Goal: Task Accomplishment & Management: Manage account settings

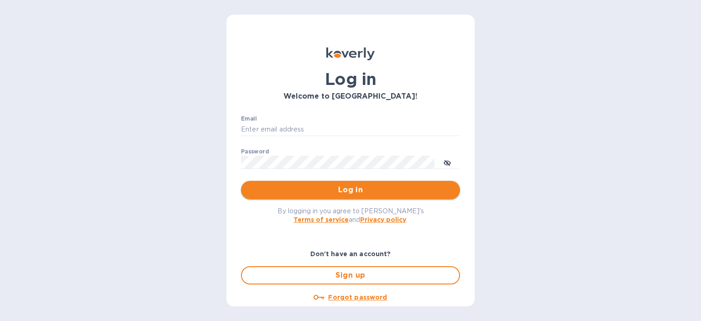
type input "[PERSON_NAME][EMAIL_ADDRESS][DOMAIN_NAME]"
click at [309, 191] on span "Log in" at bounding box center [350, 189] width 204 height 11
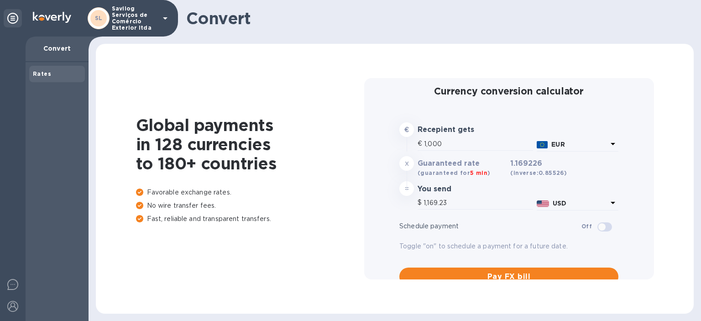
type input "1,169.23"
click at [23, 97] on div at bounding box center [13, 179] width 26 height 284
click at [13, 96] on img at bounding box center [12, 93] width 11 height 11
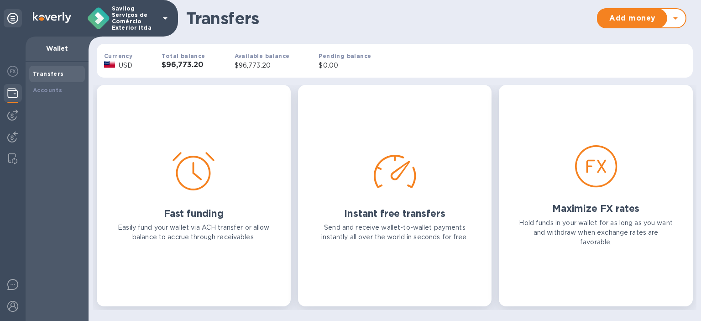
click at [126, 58] on b "Currency" at bounding box center [118, 55] width 28 height 7
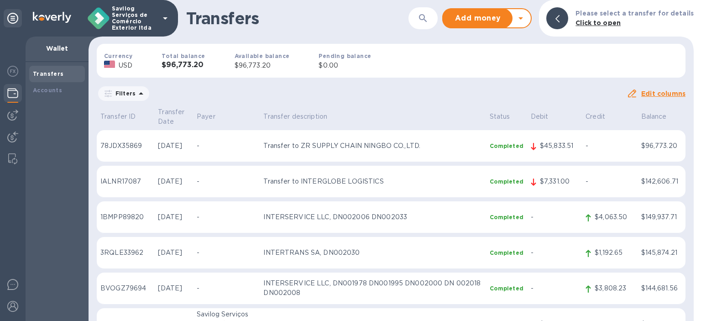
click at [195, 62] on h3 "$96,773.20" at bounding box center [183, 65] width 43 height 9
click at [14, 138] on img at bounding box center [12, 136] width 11 height 11
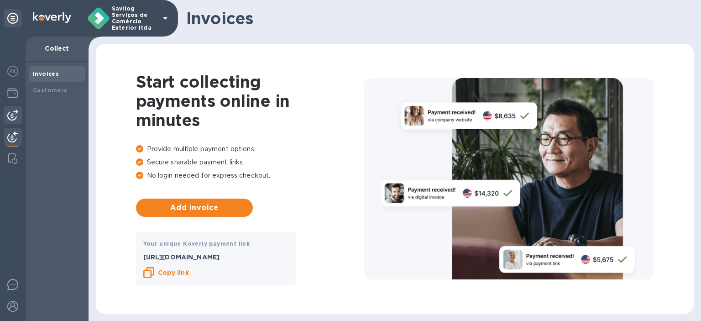
click at [18, 116] on img at bounding box center [12, 115] width 11 height 11
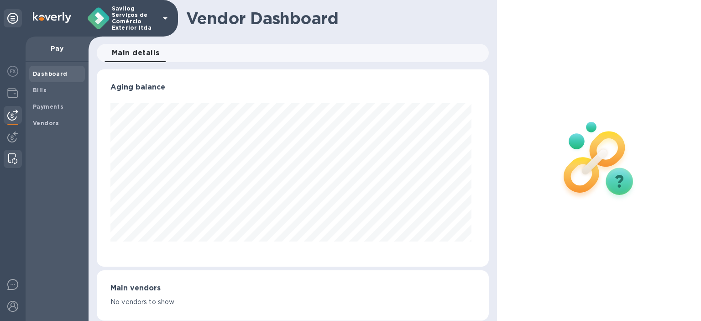
click at [10, 159] on img at bounding box center [12, 158] width 9 height 11
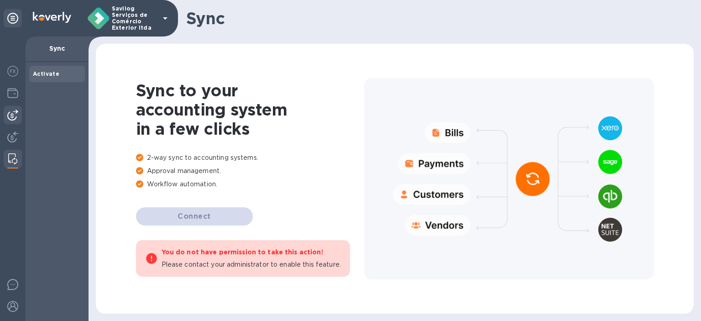
click at [16, 107] on div at bounding box center [13, 115] width 18 height 18
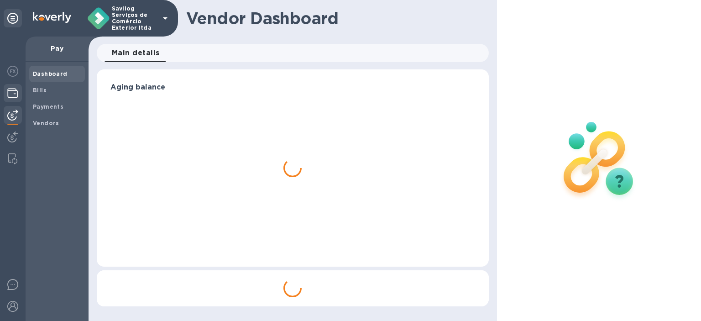
click at [13, 93] on img at bounding box center [12, 93] width 11 height 11
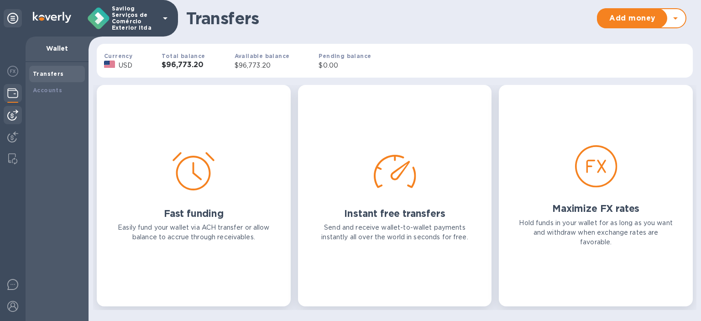
click at [11, 116] on img at bounding box center [12, 115] width 11 height 11
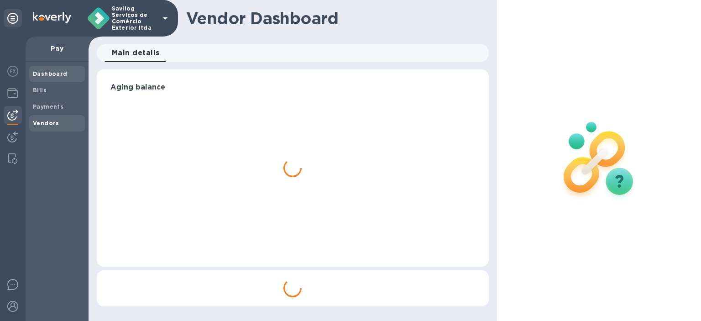
click at [52, 127] on span "Vendors" at bounding box center [46, 123] width 26 height 9
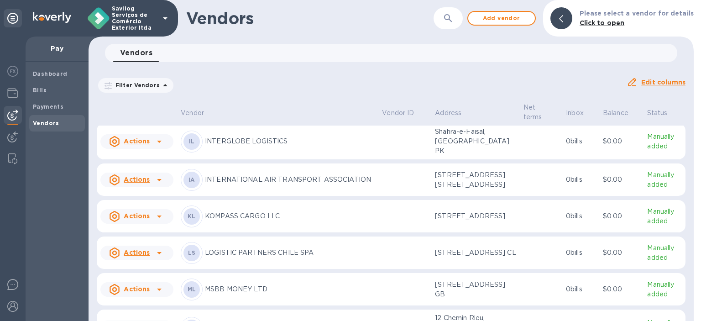
scroll to position [553, 0]
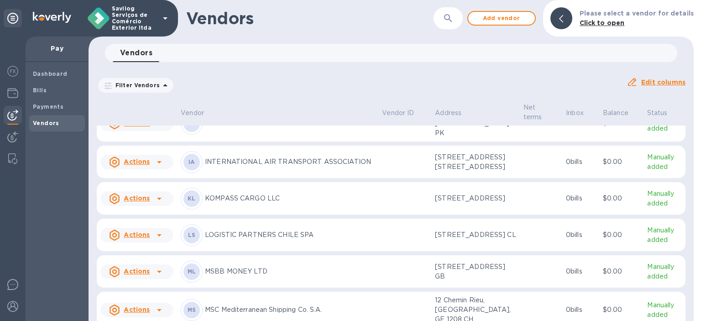
drag, startPoint x: 296, startPoint y: 164, endPoint x: 633, endPoint y: 169, distance: 336.9
click at [633, 65] on tr "Actions HA HAPAG-LLOYD AG 399 Hoes Lane, Piscataway, NJ 08854 US 0 bills $0.00 …" at bounding box center [391, 48] width 589 height 33
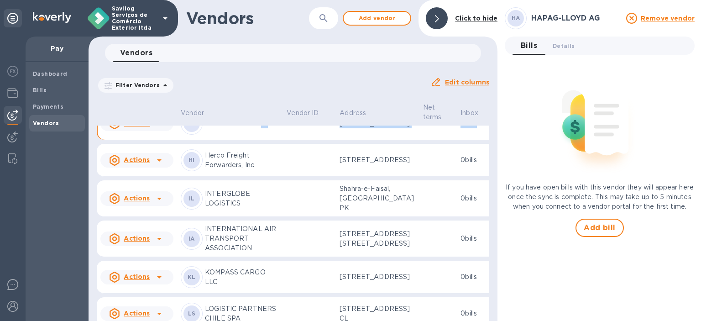
scroll to position [674, 0]
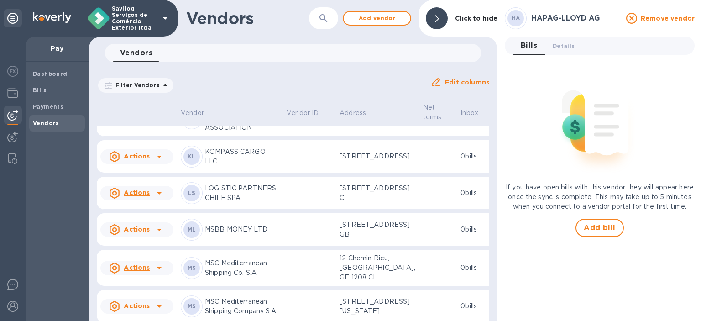
click at [494, 20] on td "$0.00" at bounding box center [516, 3] width 45 height 33
click at [557, 36] on div "HA HAPAG-LLOYD AG Remove vendor Bills 0 Details 0 If you have open bills with t…" at bounding box center [600, 160] width 190 height 306
click at [557, 42] on span "Details 0" at bounding box center [564, 46] width 22 height 10
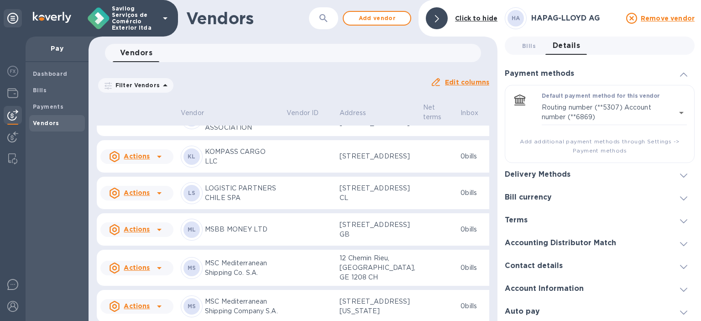
click at [529, 176] on div "Delivery Methods" at bounding box center [600, 174] width 190 height 23
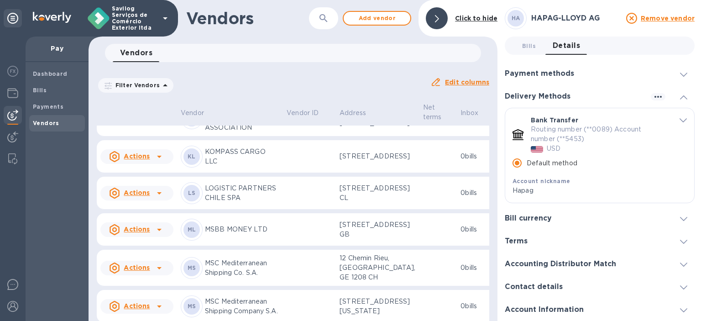
click at [680, 118] on span "default-method" at bounding box center [683, 119] width 7 height 9
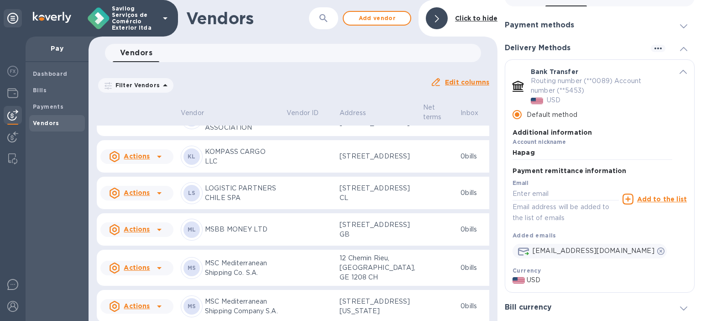
scroll to position [24, 0]
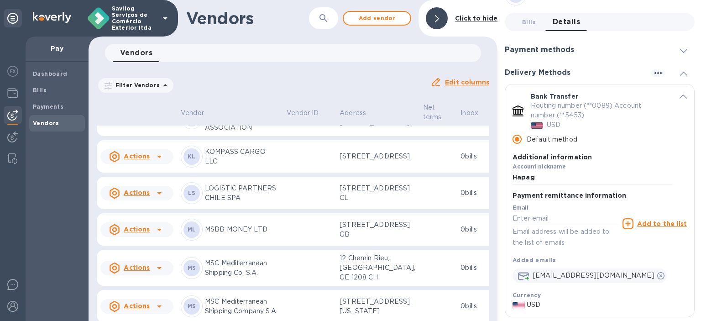
click at [680, 105] on div "Bank Transfer Routing number (**0089) Account number (**5453) USD Default metho…" at bounding box center [599, 138] width 189 height 109
click at [680, 97] on icon "default-method" at bounding box center [683, 96] width 7 height 4
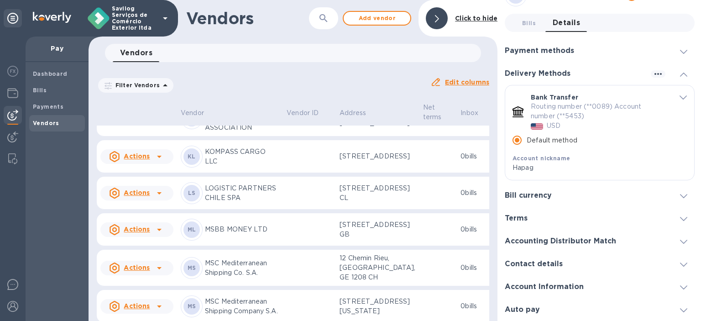
scroll to position [22, 0]
click at [162, 9] on icon at bounding box center [159, 3] width 11 height 11
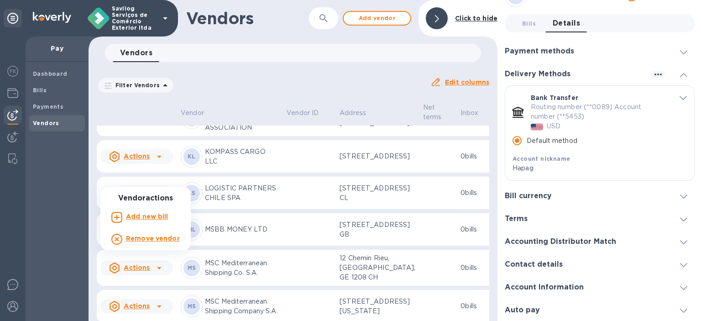
click at [147, 215] on b "Add new bill" at bounding box center [147, 216] width 42 height 7
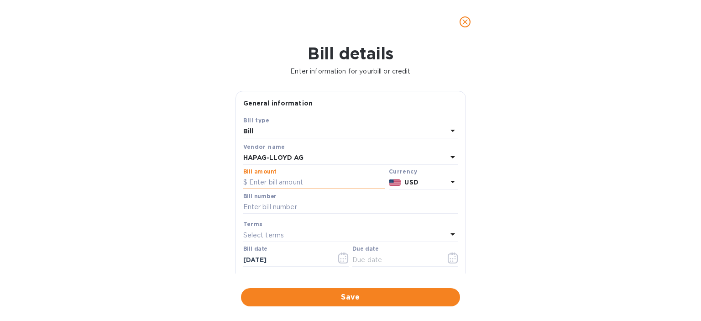
click at [322, 180] on input "text" at bounding box center [314, 183] width 142 height 14
paste input "14.06800"
drag, startPoint x: 299, startPoint y: 181, endPoint x: 254, endPoint y: 181, distance: 45.6
click at [247, 181] on div "$ 14.06800" at bounding box center [314, 183] width 142 height 14
click at [259, 181] on input "14.06800" at bounding box center [317, 183] width 136 height 14
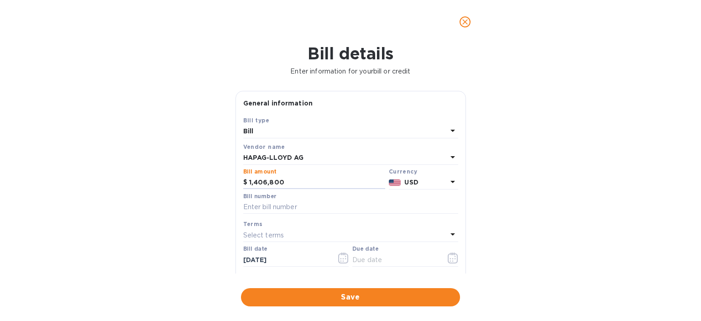
drag, startPoint x: 287, startPoint y: 177, endPoint x: 203, endPoint y: 184, distance: 84.7
click at [203, 184] on div "Bill details Enter information for your bill or credit General information Save…" at bounding box center [350, 182] width 701 height 277
type input "14,068"
click at [452, 262] on icon "button" at bounding box center [453, 257] width 10 height 11
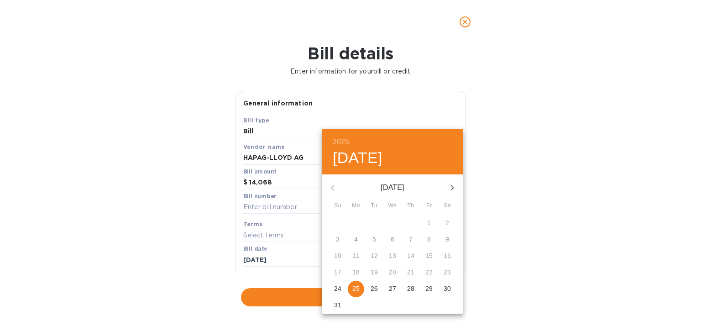
click at [353, 289] on p "25" at bounding box center [355, 288] width 7 height 9
type input "[DATE]"
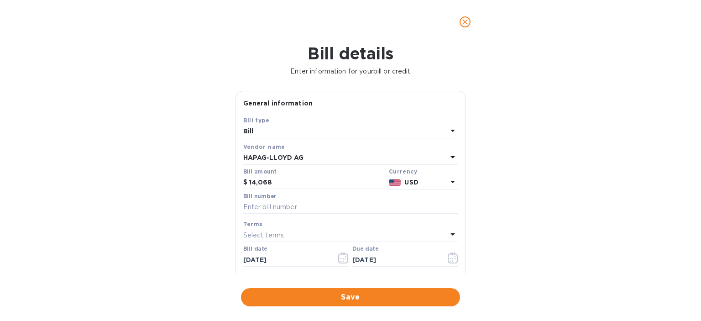
drag, startPoint x: 571, startPoint y: 233, endPoint x: 557, endPoint y: 242, distance: 16.5
click at [571, 232] on div "Bill details Enter information for your bill or credit General information Save…" at bounding box center [350, 182] width 701 height 277
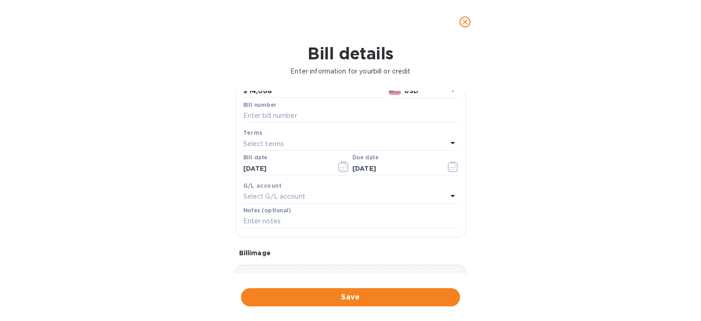
scroll to position [0, 0]
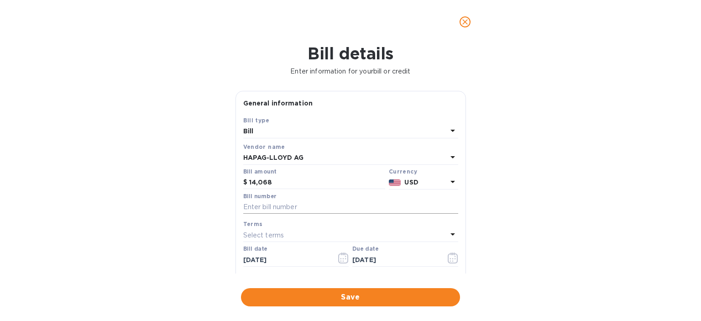
click at [270, 207] on input "text" at bounding box center [350, 207] width 215 height 14
paste input "HLCUNG12505EADJ3"
paste input "HLCUNG12505DZDW7"
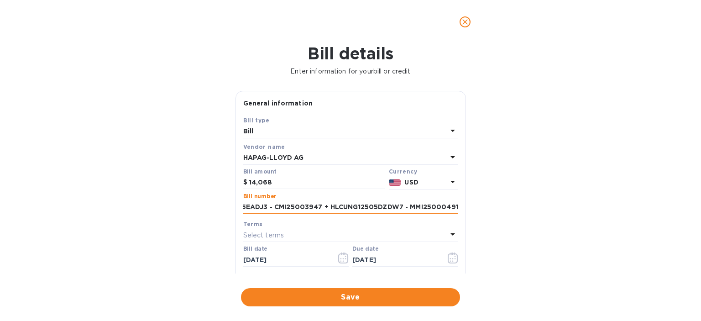
click at [341, 203] on input "HLCUNG12505EADJ3 - CMI25003947 + HLCUNG12505DZDW7 - MMI25000491" at bounding box center [350, 207] width 215 height 14
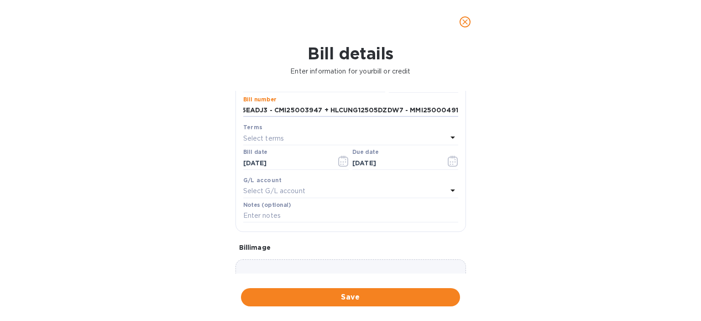
scroll to position [137, 0]
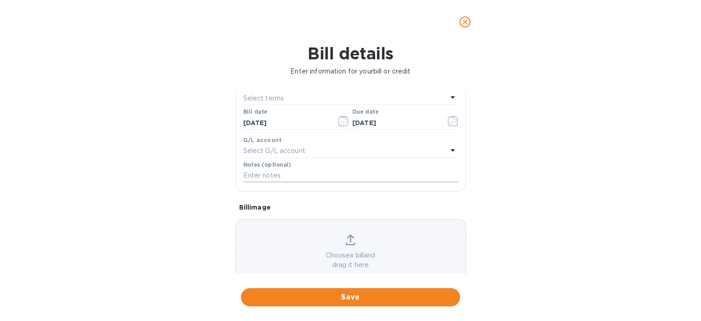
type input "HLCUNG12505EADJ3 - CMI25003947 + HLCUNG12505DZDW7 - MMI25000491"
click at [250, 173] on div "Notes (optional)" at bounding box center [350, 173] width 219 height 26
paste input "HLCUNG12505EADJ3 - CMI25003947 + HLCUNG12505DZDW7 - MMI25000491"
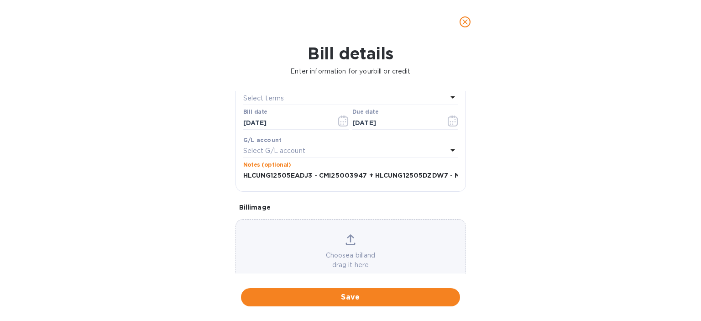
scroll to position [0, 47]
type input "HLCUNG12505EADJ3 - CMI25003947 + HLCUNG12505DZDW7 - MMI25000491"
click at [504, 204] on div "Bill details Enter information for your bill or credit General information Save…" at bounding box center [350, 182] width 701 height 277
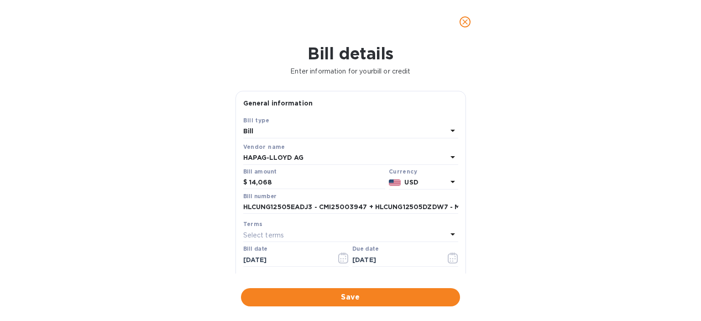
click at [293, 303] on button "Save" at bounding box center [350, 297] width 219 height 18
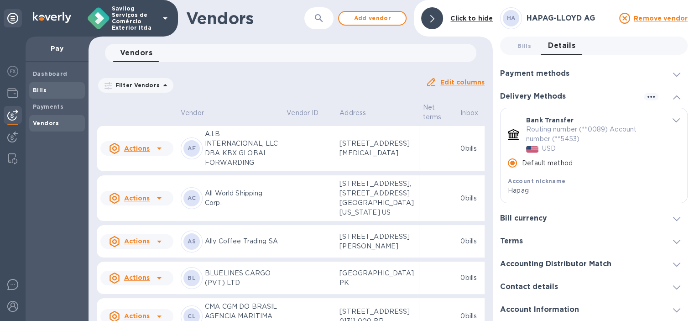
drag, startPoint x: 44, startPoint y: 86, endPoint x: 63, endPoint y: 83, distance: 18.9
click at [44, 86] on span "Bills" at bounding box center [40, 90] width 14 height 9
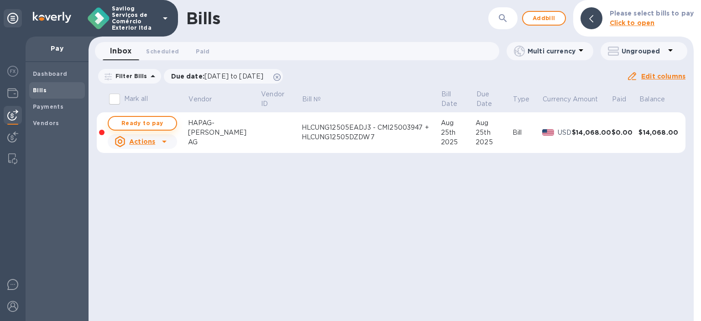
click at [138, 120] on span "Ready to pay" at bounding box center [142, 123] width 53 height 11
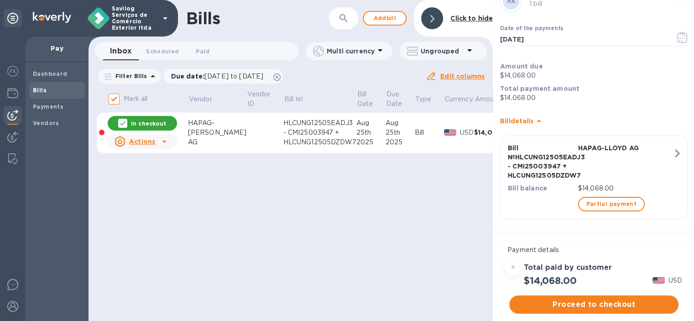
scroll to position [7, 0]
click at [576, 302] on span "Proceed to checkout" at bounding box center [594, 304] width 155 height 11
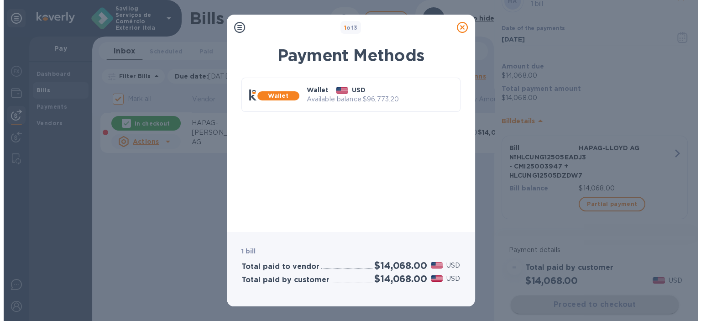
scroll to position [0, 0]
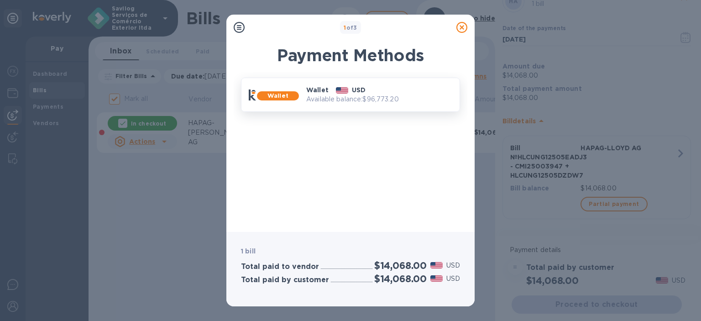
click at [369, 95] on p "Available balance: $96,773.20" at bounding box center [379, 99] width 146 height 10
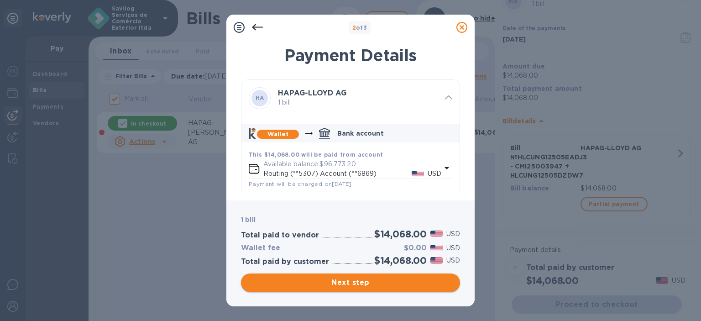
click at [420, 289] on button "Next step" at bounding box center [350, 282] width 219 height 18
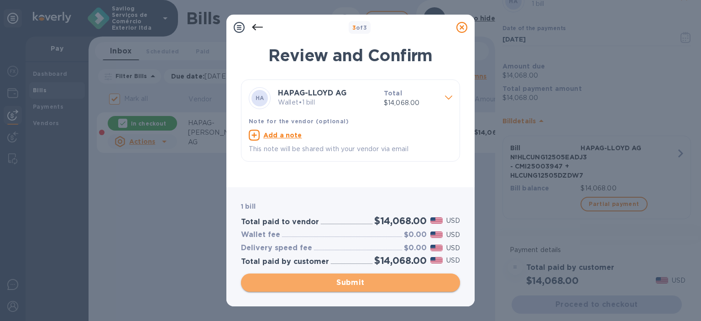
click at [420, 289] on button "Submit" at bounding box center [350, 282] width 219 height 18
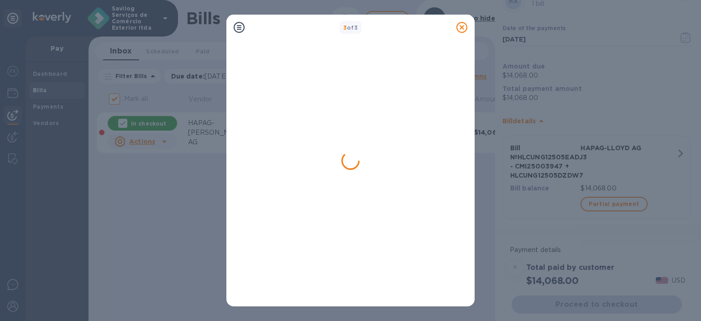
checkbox input "false"
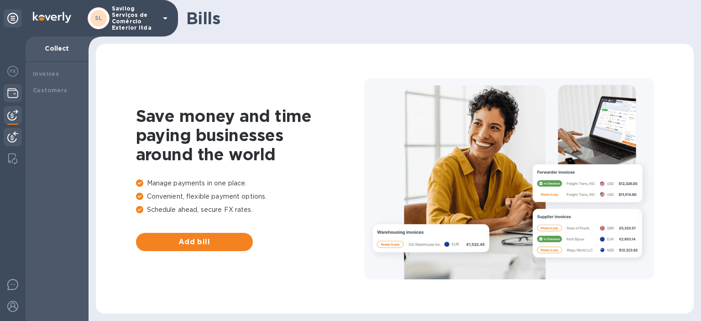
click at [16, 87] on div at bounding box center [13, 94] width 18 height 20
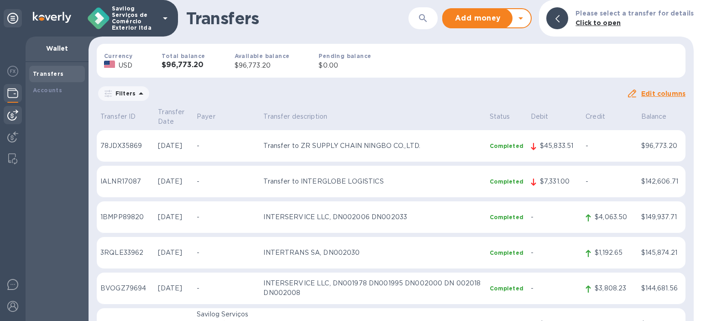
click at [13, 120] on img at bounding box center [12, 115] width 11 height 11
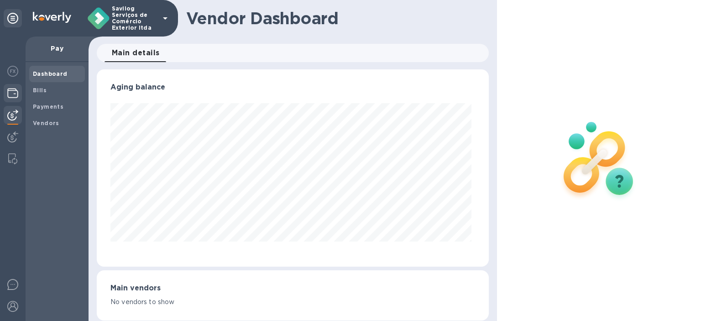
scroll to position [197, 388]
click at [63, 122] on span "Vendors" at bounding box center [57, 123] width 48 height 9
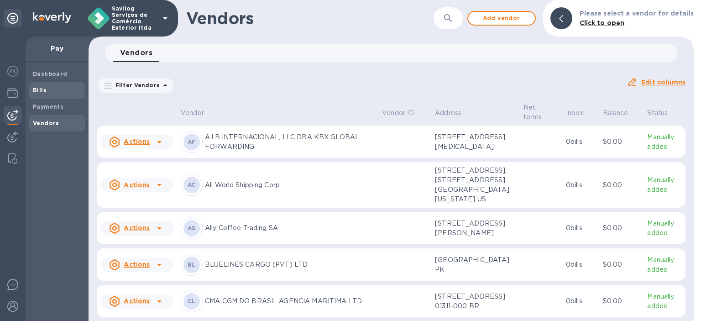
click at [43, 84] on div "Bills" at bounding box center [57, 90] width 56 height 16
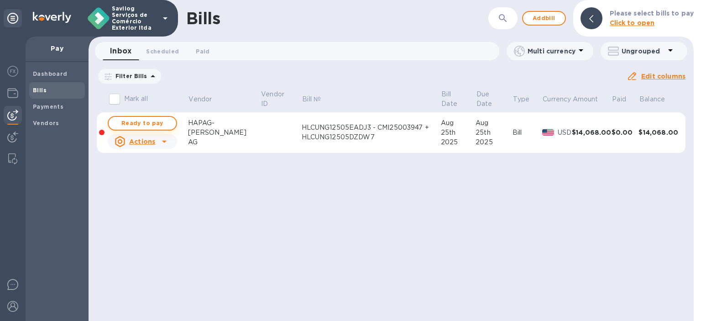
click at [141, 127] on span "Ready to pay" at bounding box center [142, 123] width 53 height 11
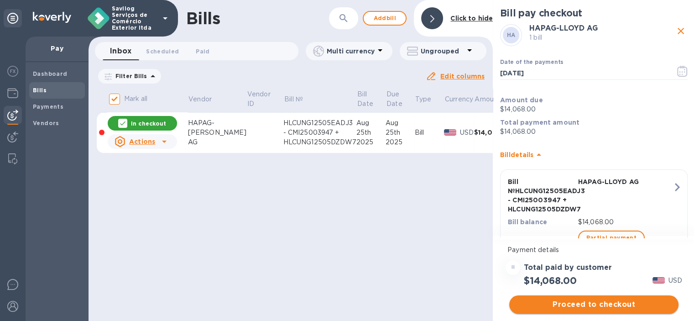
click at [570, 306] on span "Proceed to checkout" at bounding box center [594, 304] width 155 height 11
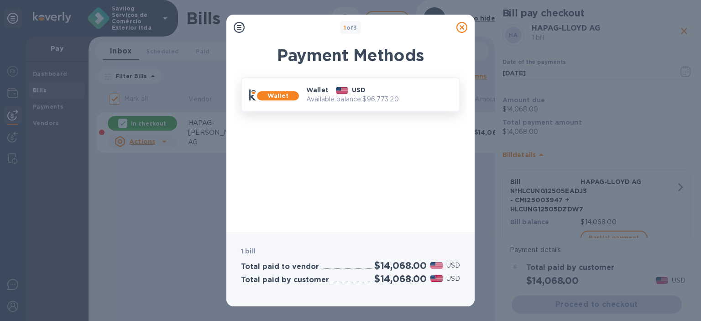
click at [382, 91] on div "Wallet USD" at bounding box center [379, 90] width 153 height 16
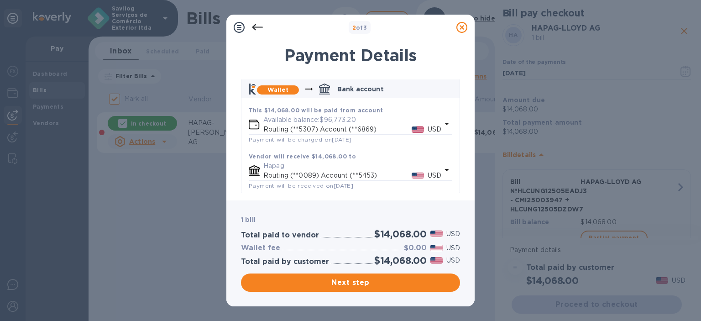
scroll to position [50, 0]
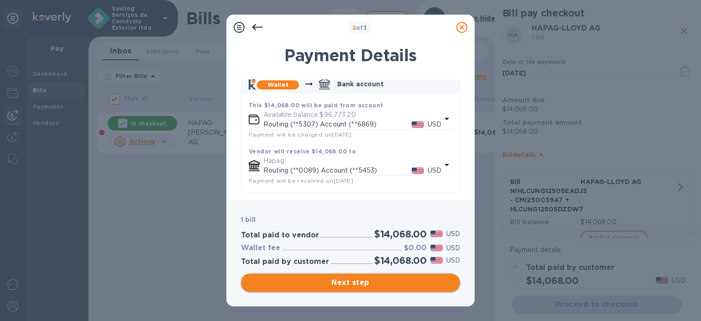
click at [359, 287] on span "Next step" at bounding box center [350, 282] width 204 height 11
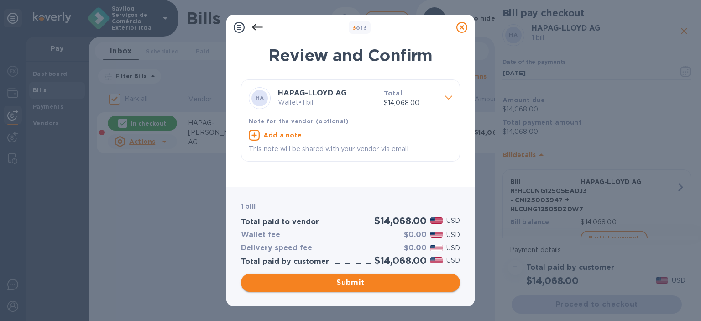
click at [362, 283] on span "Submit" at bounding box center [350, 282] width 204 height 11
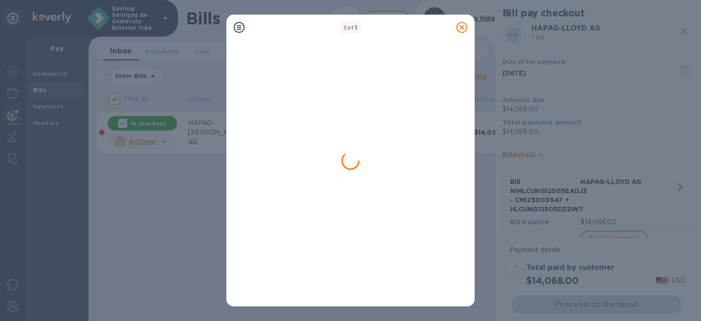
checkbox input "false"
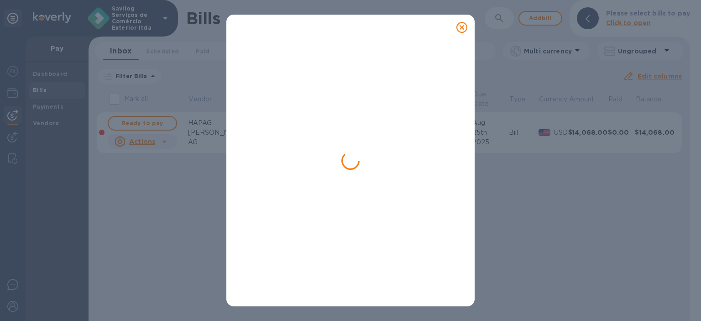
click at [362, 283] on div at bounding box center [350, 172] width 219 height 253
click at [145, 69] on div at bounding box center [350, 160] width 701 height 321
click at [458, 26] on icon at bounding box center [461, 27] width 11 height 11
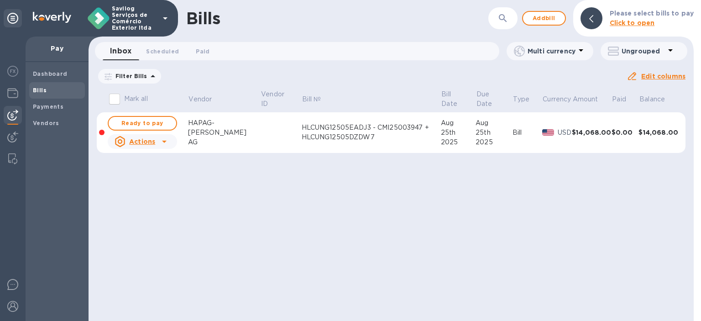
click at [639, 33] on div "Please select bills to pay Click to open" at bounding box center [633, 18] width 120 height 37
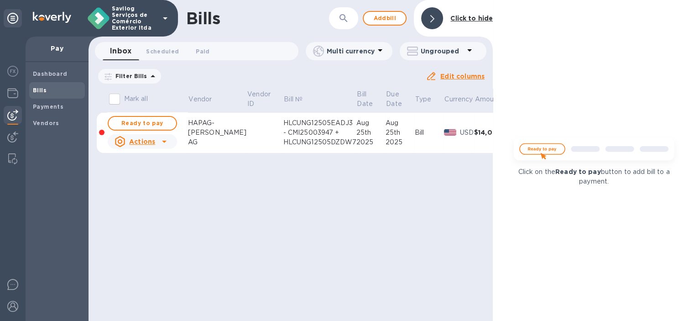
click at [643, 25] on div "Click on the Ready to pay button to add bill to a payment." at bounding box center [594, 160] width 202 height 321
click at [7, 302] on div at bounding box center [13, 307] width 18 height 20
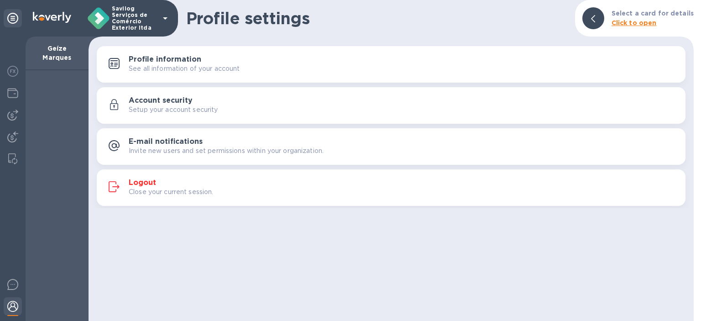
click at [20, 18] on div at bounding box center [13, 18] width 18 height 18
click at [646, 27] on p "Click to open" at bounding box center [653, 23] width 82 height 10
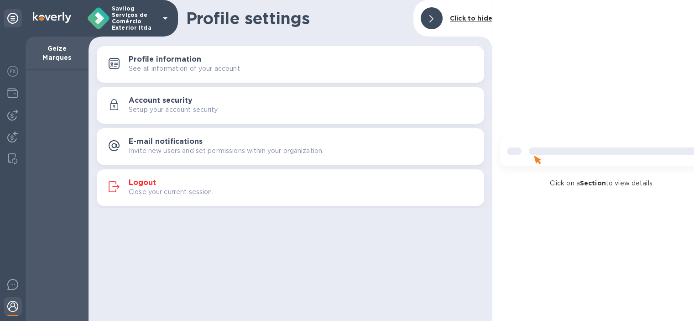
click at [646, 22] on div "Click on a Section to view details." at bounding box center [593, 160] width 202 height 321
click at [7, 80] on div at bounding box center [13, 72] width 18 height 20
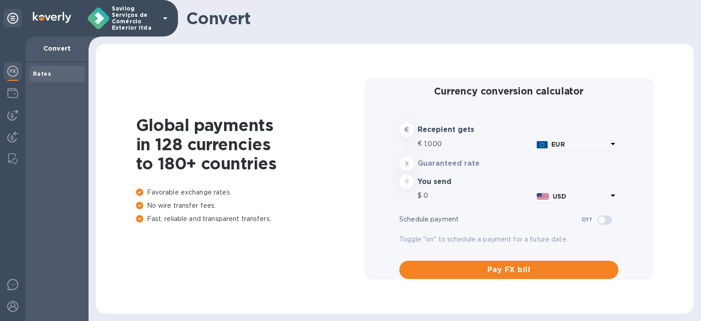
type input "1,167.52"
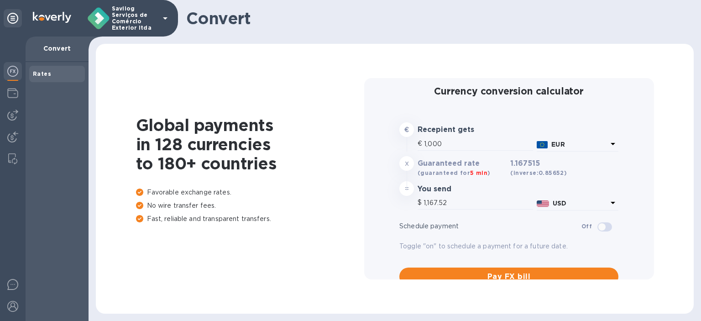
click at [170, 19] on icon at bounding box center [165, 18] width 11 height 11
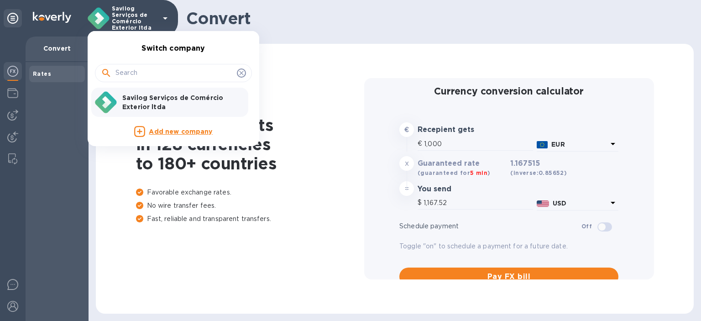
click at [8, 149] on div at bounding box center [350, 160] width 701 height 321
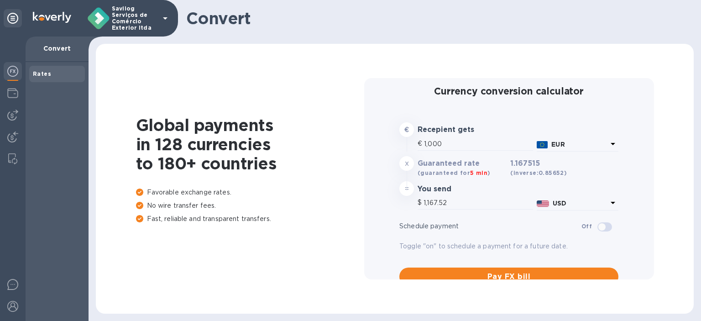
click at [3, 287] on div at bounding box center [13, 179] width 26 height 284
click at [7, 286] on img at bounding box center [12, 284] width 11 height 11
click at [10, 304] on img at bounding box center [12, 306] width 11 height 11
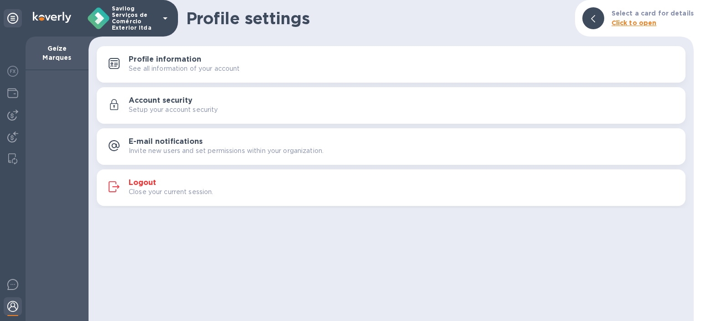
click at [184, 191] on p "Close your current session." at bounding box center [171, 192] width 85 height 10
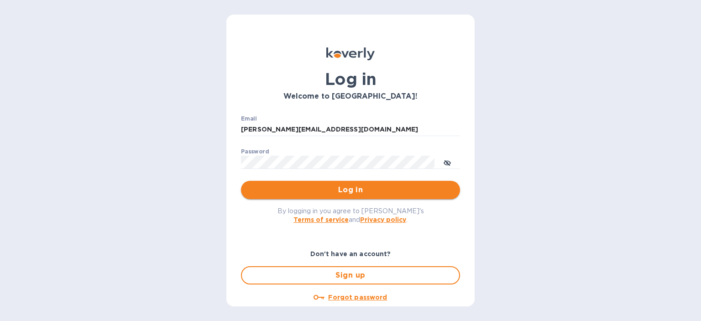
click at [358, 184] on span "Log in" at bounding box center [350, 189] width 204 height 11
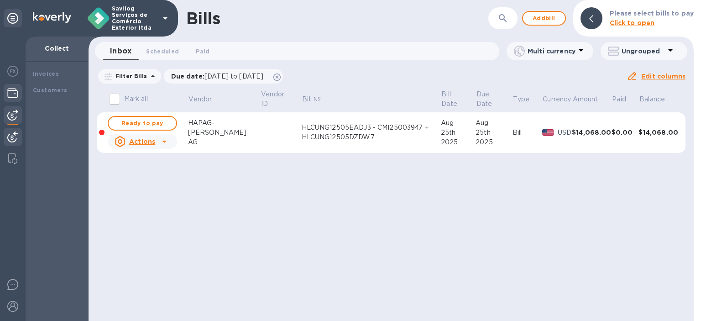
click at [14, 89] on img at bounding box center [12, 93] width 11 height 11
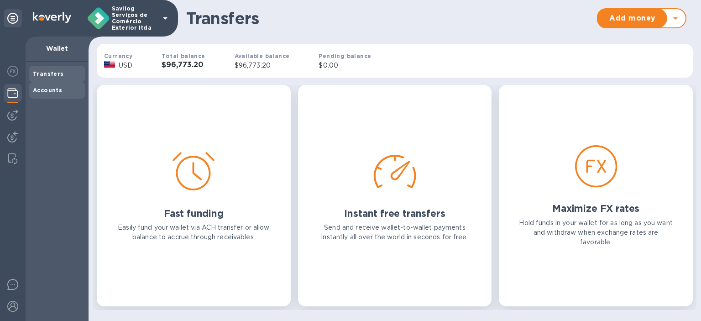
click at [48, 90] on b "Accounts" at bounding box center [47, 90] width 29 height 7
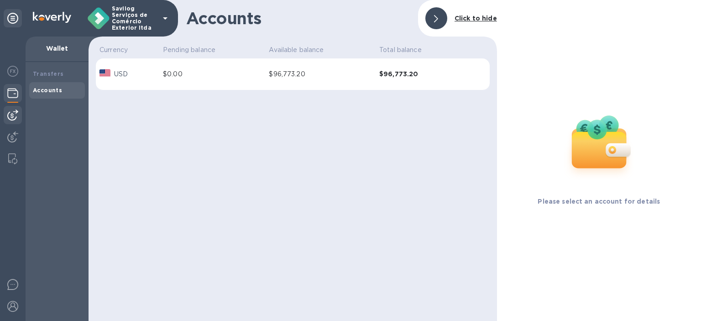
click at [10, 121] on div at bounding box center [13, 115] width 18 height 18
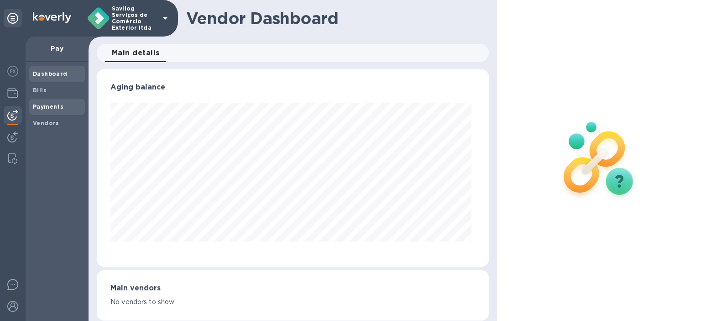
click at [54, 106] on b "Payments" at bounding box center [48, 106] width 31 height 7
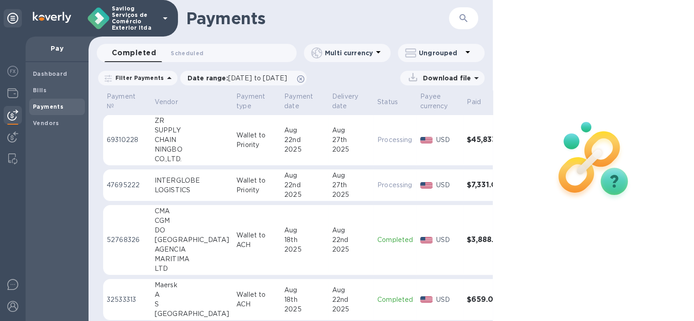
click at [284, 148] on div "2025" at bounding box center [304, 150] width 41 height 10
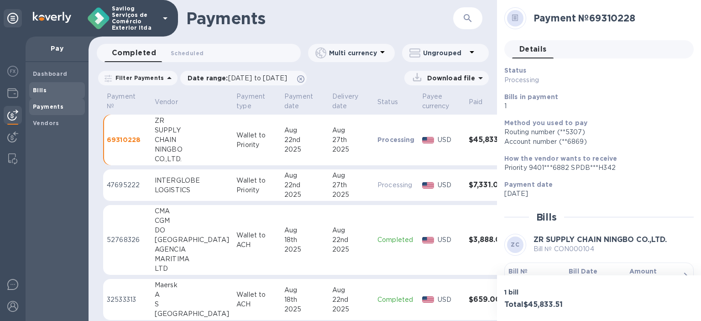
click at [47, 92] on span "Bills" at bounding box center [57, 90] width 48 height 9
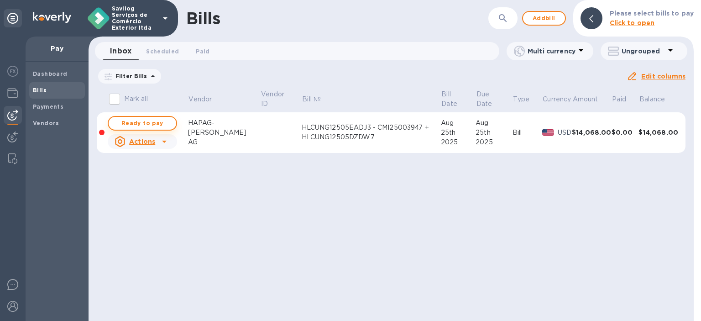
click at [132, 122] on span "Ready to pay" at bounding box center [142, 123] width 53 height 11
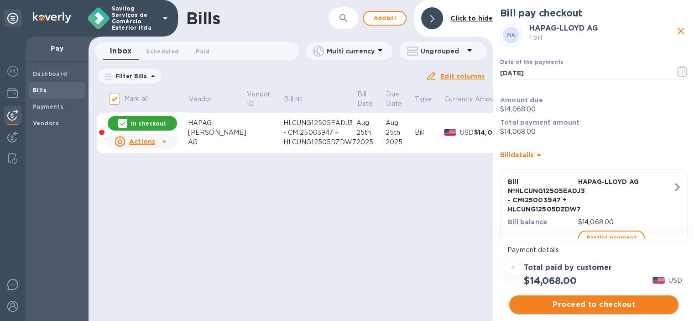
click at [592, 306] on span "Proceed to checkout" at bounding box center [594, 304] width 155 height 11
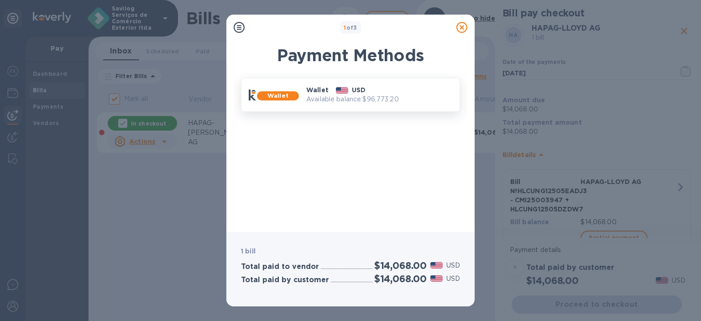
click at [372, 91] on div "Wallet USD" at bounding box center [379, 90] width 153 height 16
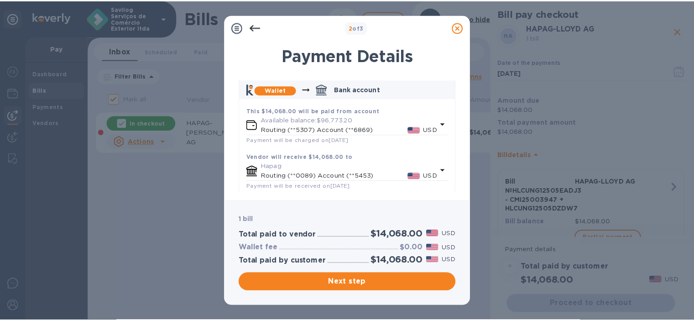
scroll to position [50, 0]
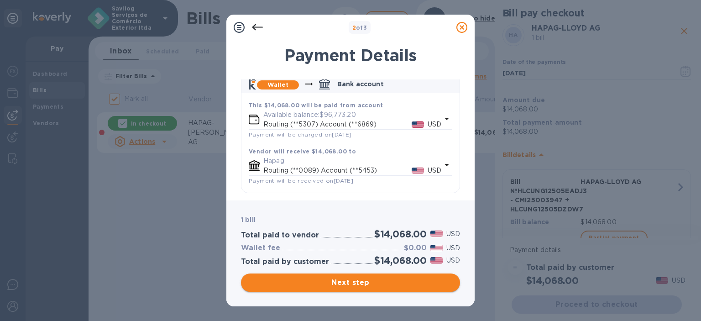
click at [382, 283] on span "Next step" at bounding box center [350, 282] width 204 height 11
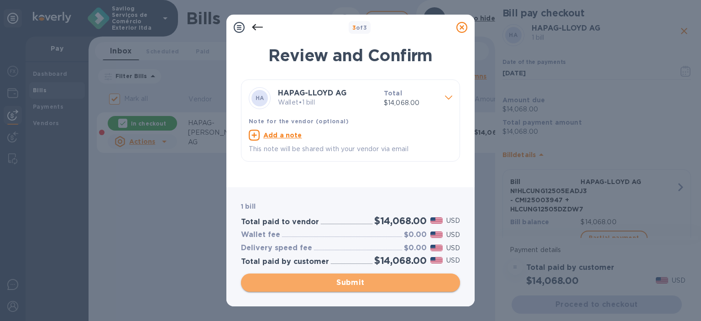
click at [366, 286] on span "Submit" at bounding box center [350, 282] width 204 height 11
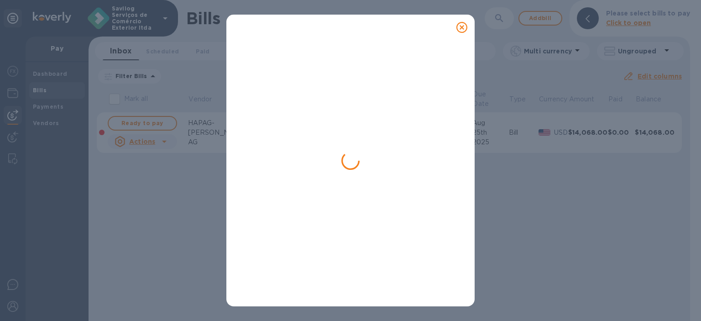
click at [460, 23] on icon at bounding box center [461, 27] width 11 height 11
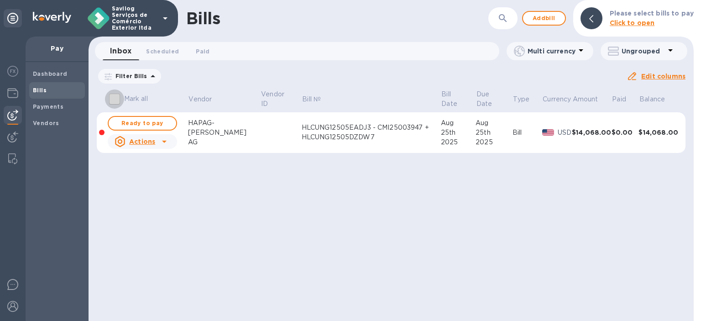
click at [115, 98] on input "Mark all" at bounding box center [114, 98] width 19 height 19
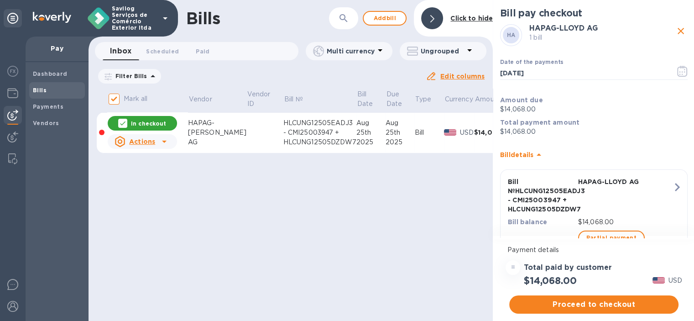
scroll to position [7, 0]
click at [140, 120] on div "In checkout" at bounding box center [142, 123] width 69 height 15
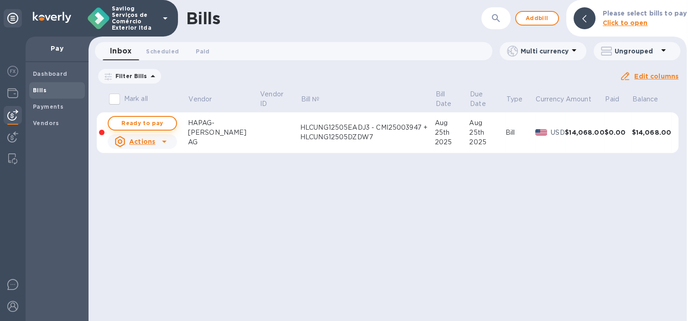
scroll to position [0, 0]
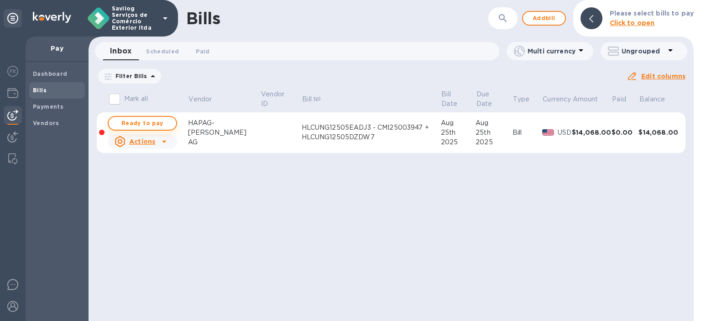
click at [143, 122] on span "Ready to pay" at bounding box center [142, 123] width 53 height 11
checkbox input "true"
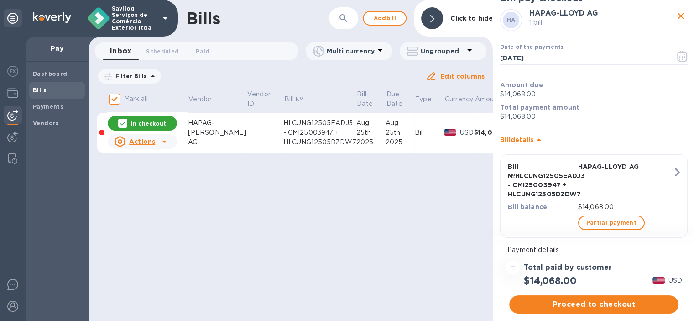
scroll to position [34, 0]
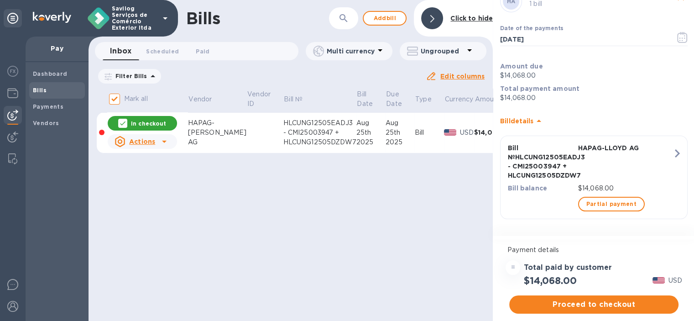
click at [412, 253] on div "Bills ​ Add [PERSON_NAME] to hide Inbox 0 Scheduled 0 Paid 0 Multi currency Ung…" at bounding box center [291, 160] width 404 height 321
click at [162, 136] on icon at bounding box center [164, 141] width 11 height 11
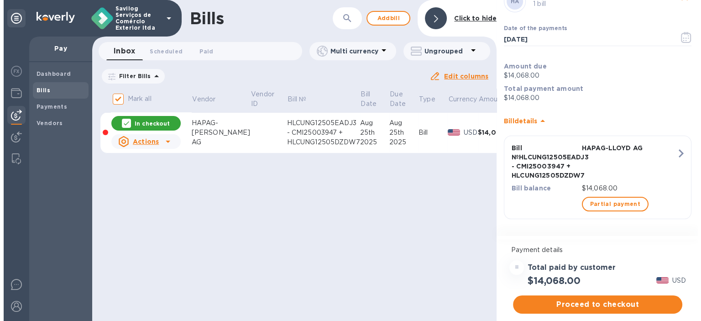
scroll to position [0, 0]
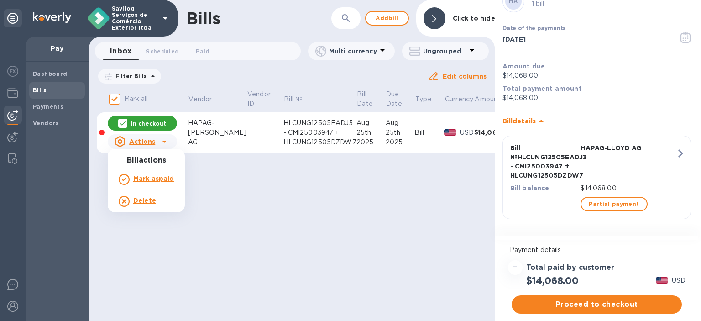
click at [164, 206] on div "Delete" at bounding box center [146, 201] width 59 height 15
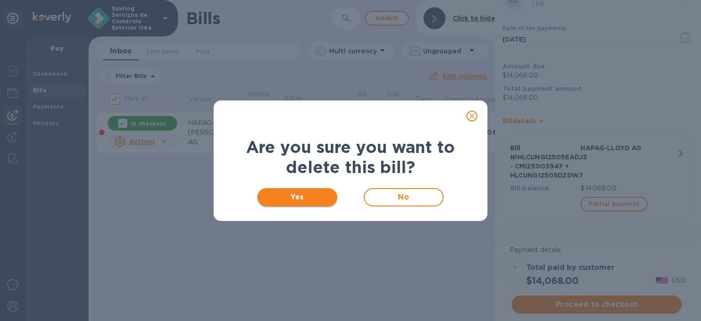
click at [312, 198] on span "Yes" at bounding box center [297, 197] width 65 height 11
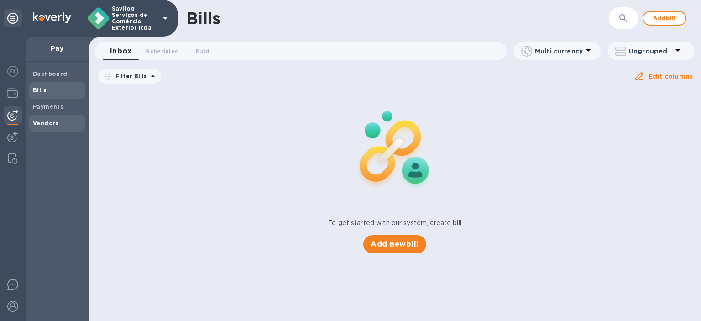
click at [44, 118] on div "Vendors" at bounding box center [57, 123] width 56 height 16
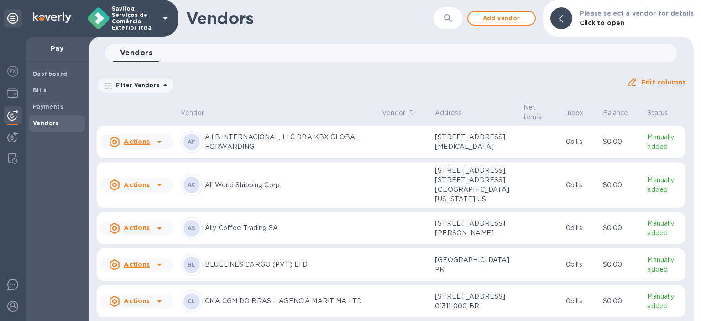
click at [173, 25] on div "Savilog Serviços de Comércio Exterior ltda" at bounding box center [89, 18] width 178 height 37
click at [163, 21] on icon at bounding box center [165, 18] width 11 height 11
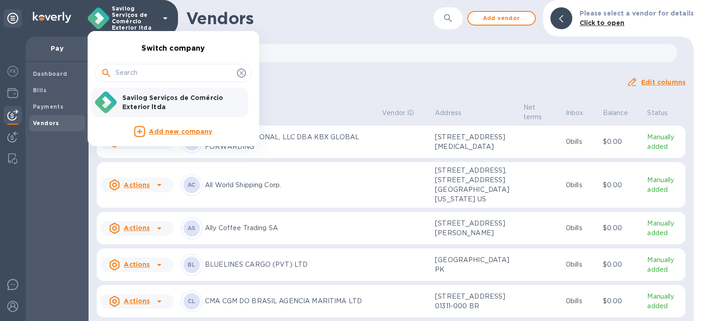
click at [14, 306] on div at bounding box center [350, 160] width 701 height 321
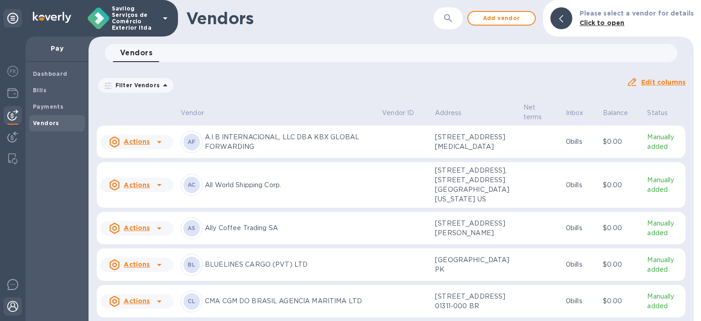
click at [11, 312] on div at bounding box center [13, 307] width 18 height 20
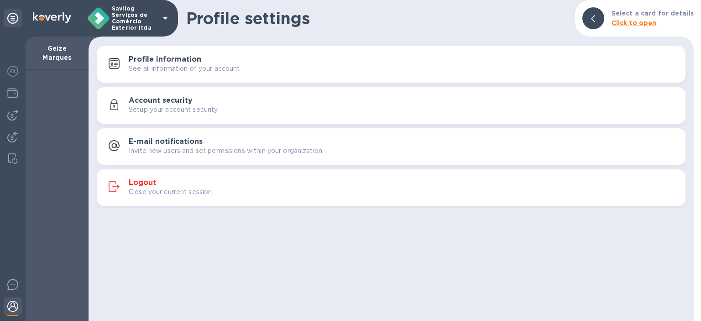
click at [162, 184] on div "Logout Close your current session." at bounding box center [404, 187] width 550 height 18
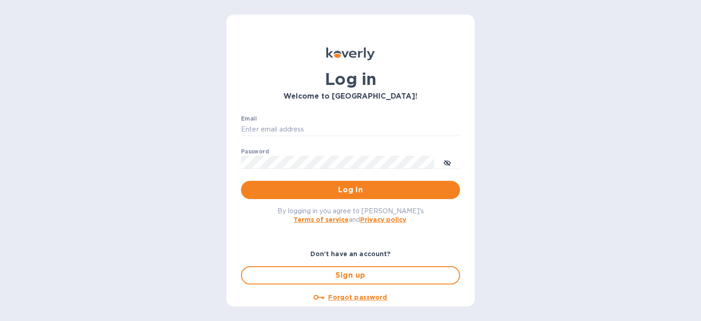
type input "[PERSON_NAME][EMAIL_ADDRESS][DOMAIN_NAME]"
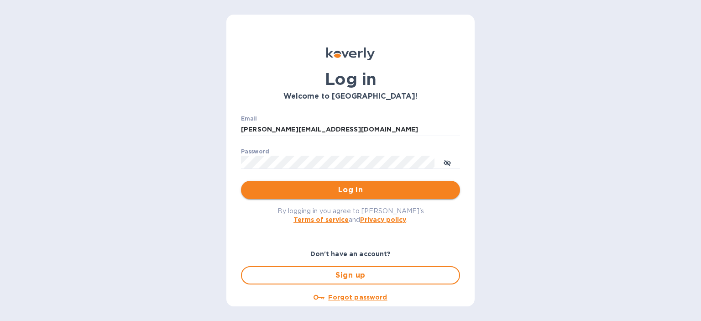
click at [364, 189] on span "Log in" at bounding box center [350, 189] width 204 height 11
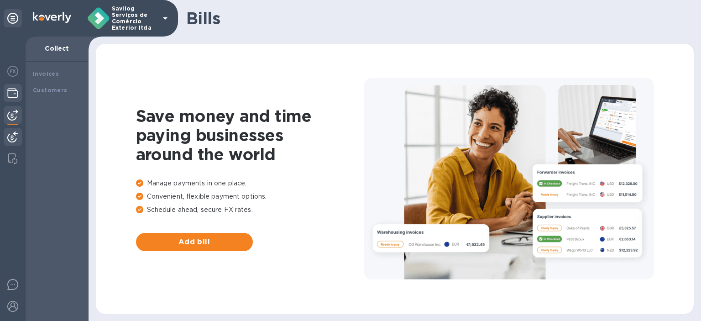
click at [14, 92] on img at bounding box center [12, 93] width 11 height 11
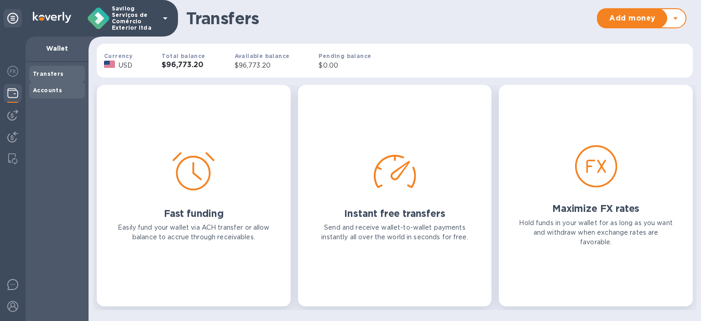
click at [43, 97] on div "Accounts" at bounding box center [57, 90] width 56 height 16
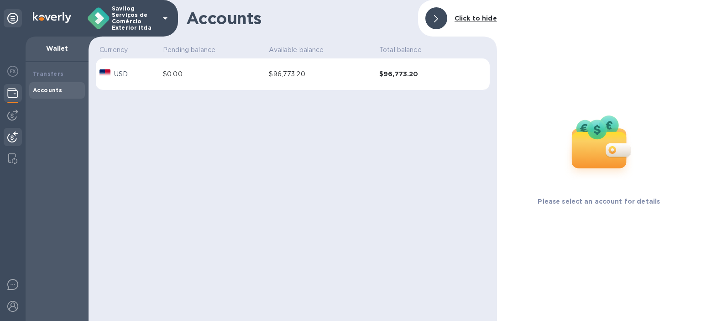
click at [10, 134] on img at bounding box center [12, 136] width 11 height 11
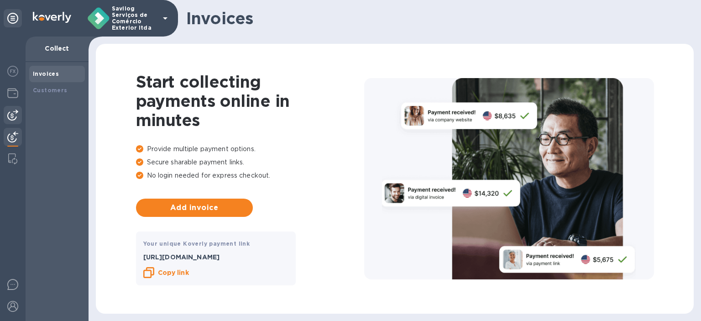
click at [17, 115] on img at bounding box center [12, 115] width 11 height 11
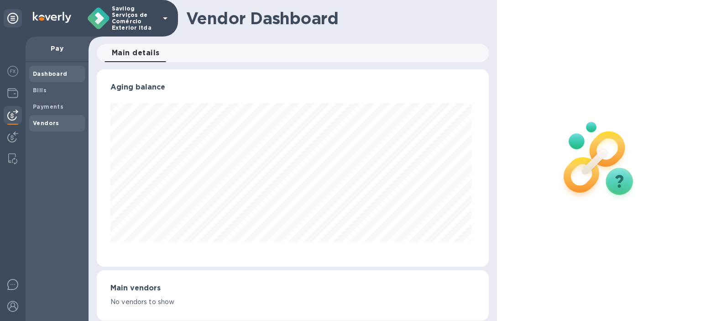
scroll to position [197, 388]
click at [59, 120] on span "Vendors" at bounding box center [57, 123] width 48 height 9
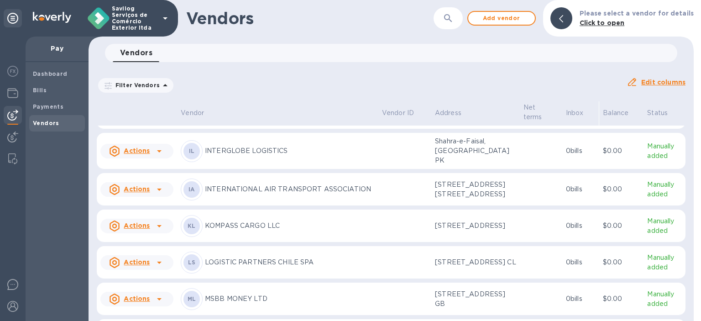
scroll to position [493, 0]
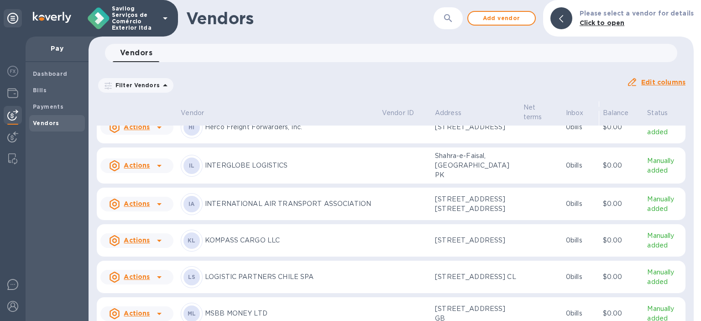
click at [164, 96] on icon at bounding box center [159, 90] width 11 height 11
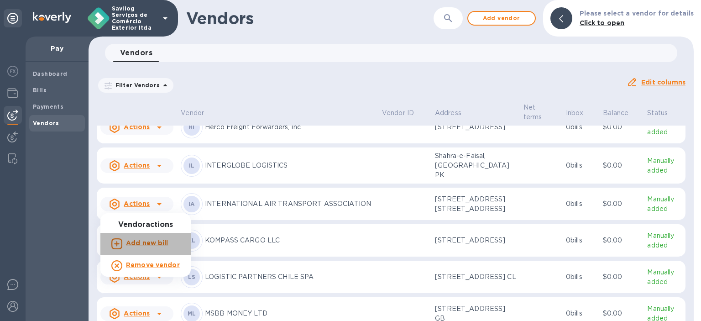
click at [157, 241] on b "Add new bill" at bounding box center [147, 242] width 42 height 7
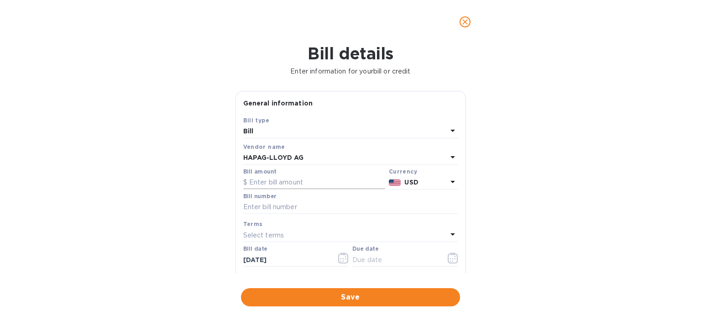
click at [265, 183] on input "text" at bounding box center [314, 183] width 142 height 14
type input "14,068.00"
click at [610, 246] on div "Bill details Enter information for your bill or credit General information Save…" at bounding box center [350, 182] width 701 height 277
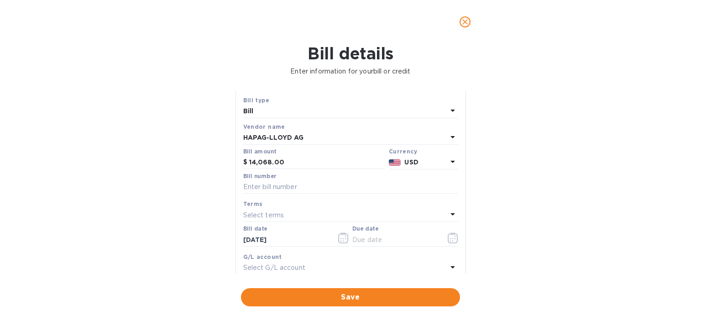
scroll to position [46, 0]
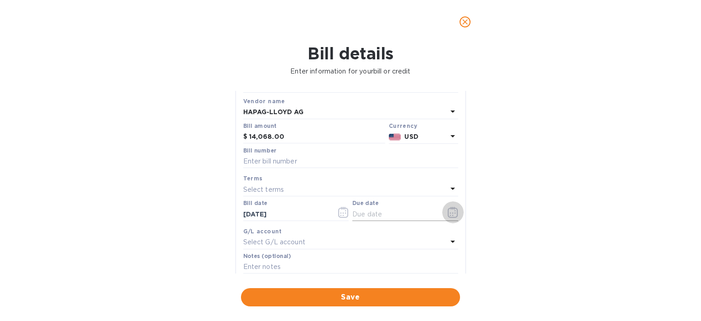
click at [448, 216] on icon "button" at bounding box center [453, 212] width 10 height 11
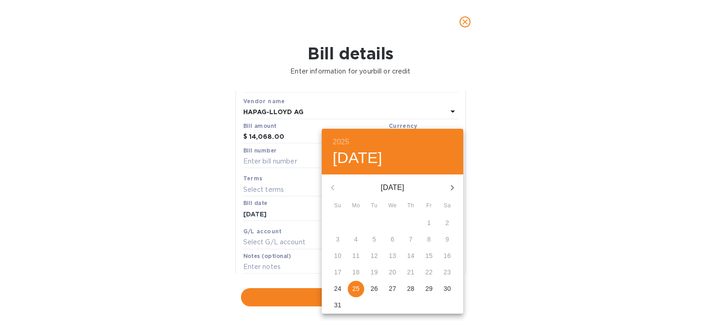
click at [355, 284] on p "25" at bounding box center [355, 288] width 7 height 9
type input "[DATE]"
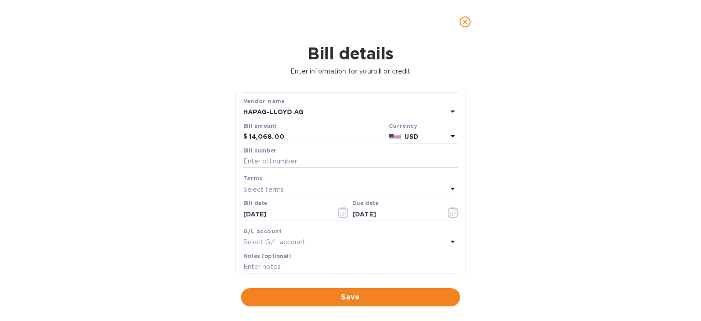
click at [272, 162] on input "text" at bounding box center [350, 162] width 215 height 14
paste input "HLCUNG12505EADJ3 - CMI25003947 // HLCUNG12505DZDW7 - MMI25000491"
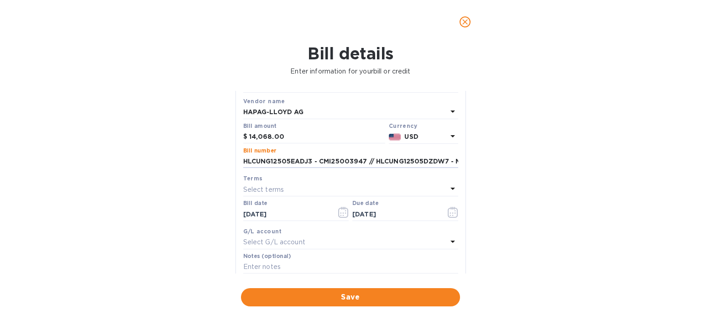
scroll to position [0, 49]
click at [326, 158] on input "HLCUNG12505EADJ3 - CMI25003947 // HLCUNG12505DZDW7 - MMI25000491" at bounding box center [350, 162] width 215 height 14
click at [345, 157] on input "HLCUNG12505EADJ3 - CMI250 HLCUNG12505DZDW7 - MMI25000491" at bounding box center [350, 162] width 215 height 14
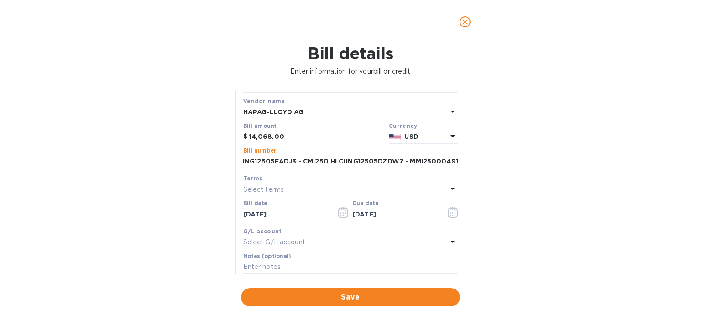
click at [345, 157] on input "HLCUNG12505EADJ3 - CMI250 HLCUNG12505DZDW7 - MMI25000491" at bounding box center [350, 162] width 215 height 14
paste input "03947 //"
click at [324, 157] on input "HLCUNG12505EADJ3 - CMI25003947 // HLCUNG12505DZDW7 - MMI25000491" at bounding box center [350, 162] width 215 height 14
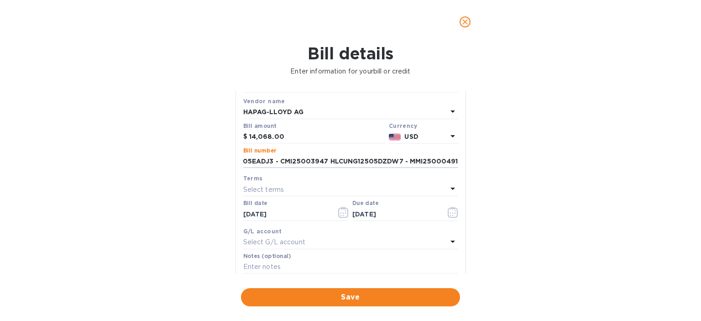
type input "HLCUNG12505EADJ3 - CMI25003947 HLCUNG12505DZDW7 - MMI25000491"
click at [511, 222] on div "Bill details Enter information for your bill or credit General information Save…" at bounding box center [350, 182] width 701 height 277
click at [288, 165] on input "HLCUNG12505EADJ3 - CMI25003947 HLCUNG12505DZDW7 - MMI25000491" at bounding box center [350, 162] width 215 height 14
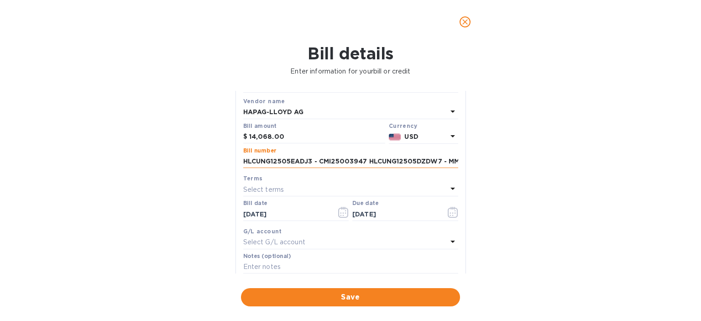
click at [288, 165] on input "HLCUNG12505EADJ3 - CMI25003947 HLCUNG12505DZDW7 - MMI25000491" at bounding box center [350, 162] width 215 height 14
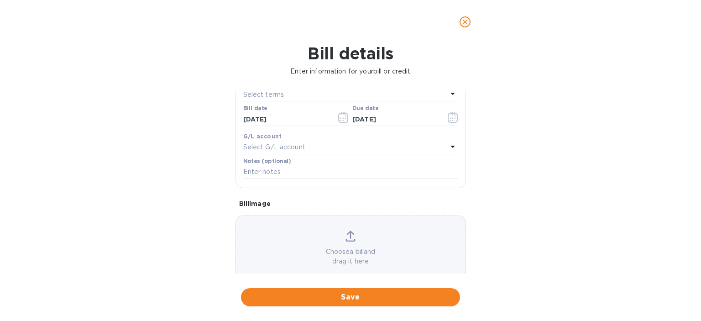
scroll to position [160, 0]
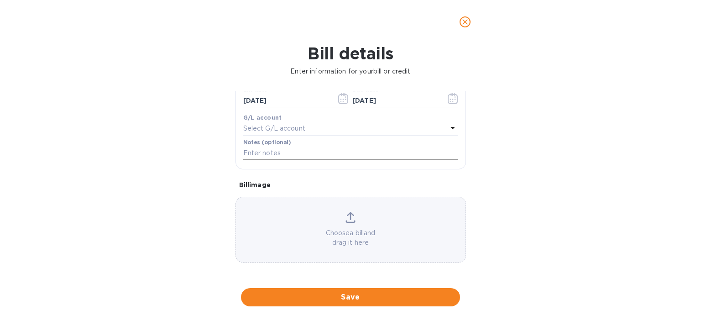
click at [308, 158] on input "text" at bounding box center [350, 154] width 215 height 14
paste input "HLCUNG12505EADJ3 - CMI25003947 HLCUNG12505DZDW7 - MMI25000491"
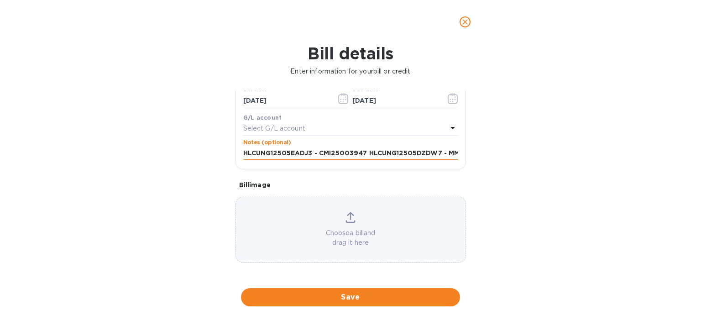
scroll to position [0, 41]
type input "HLCUNG12505EADJ3 - CMI25003947 HLCUNG12505DZDW7 - MMI25000491"
click at [535, 156] on div "Bill details Enter information for your bill or credit General information Save…" at bounding box center [350, 182] width 701 height 277
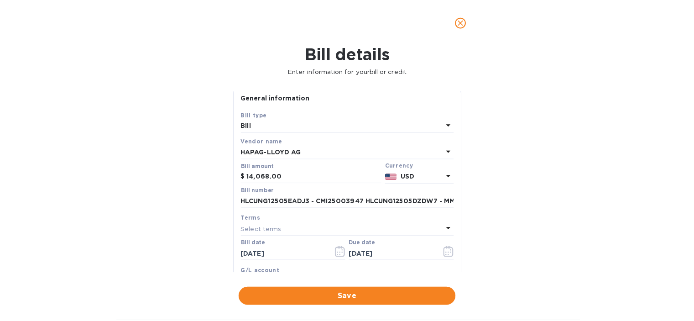
scroll to position [0, 0]
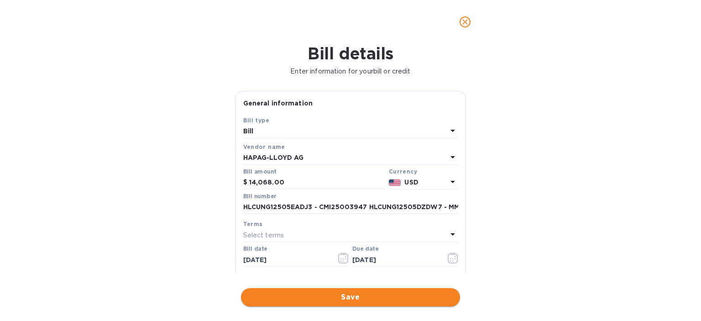
click at [313, 292] on span "Save" at bounding box center [350, 297] width 204 height 11
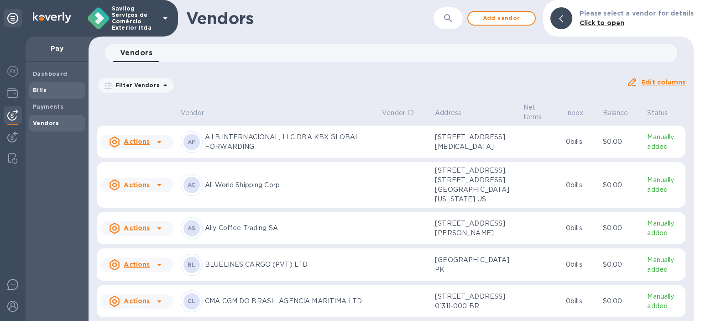
click at [54, 94] on span "Bills" at bounding box center [57, 90] width 48 height 9
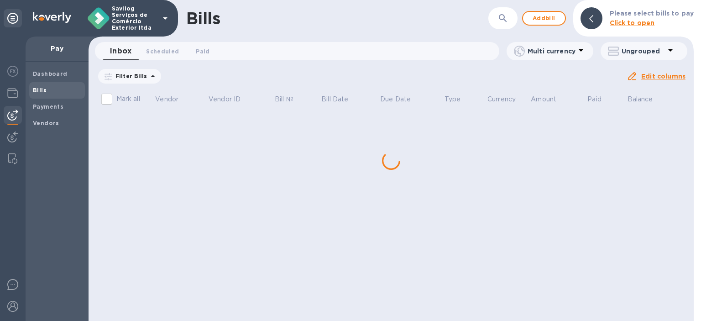
click at [146, 120] on div "Bills ​ Add bill Please select bills to pay Click to open Inbox 0 Scheduled 0 P…" at bounding box center [391, 160] width 605 height 321
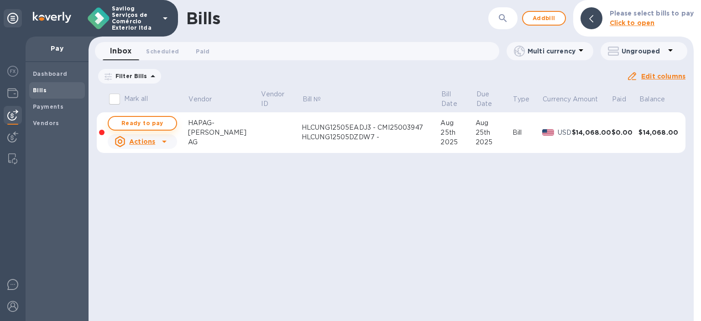
click at [127, 129] on button "Ready to pay" at bounding box center [142, 123] width 69 height 15
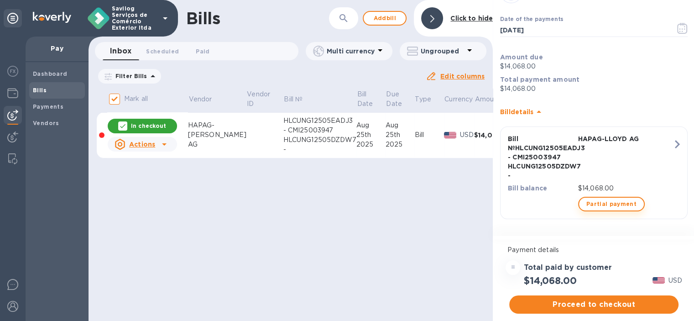
scroll to position [7, 0]
click at [576, 299] on span "Proceed to checkout" at bounding box center [594, 304] width 155 height 11
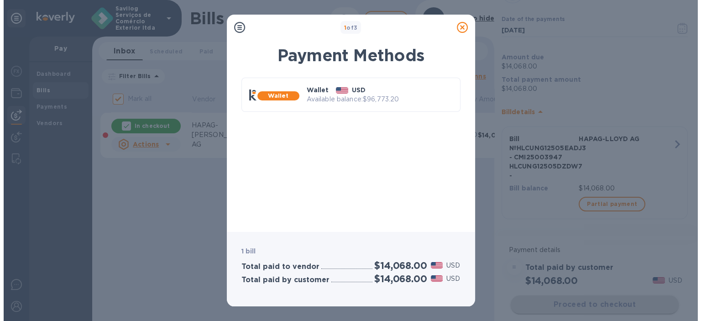
scroll to position [0, 0]
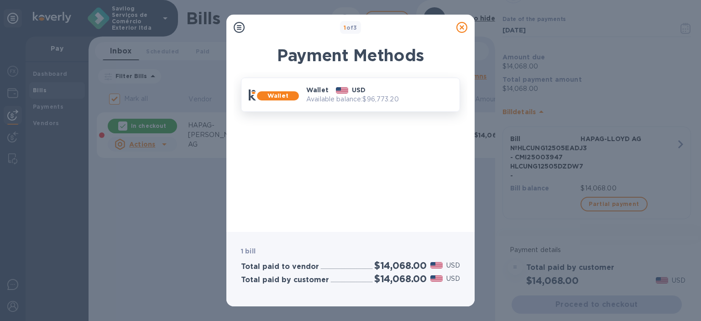
click at [321, 99] on p "Available balance: $96,773.20" at bounding box center [379, 99] width 146 height 10
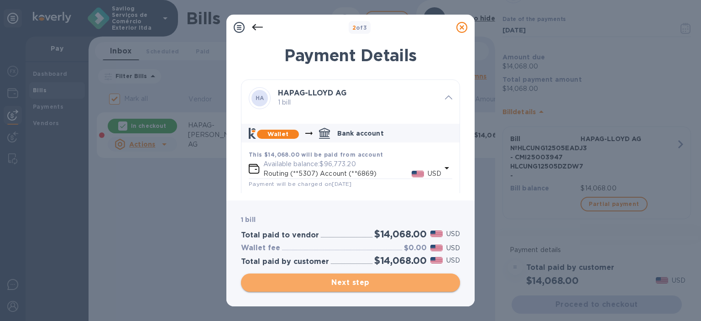
click at [429, 285] on span "Next step" at bounding box center [350, 282] width 204 height 11
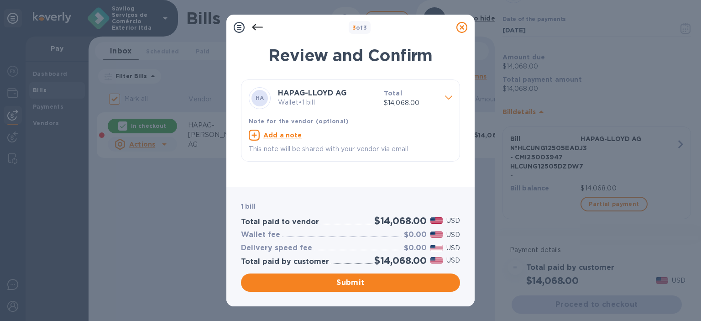
click at [449, 93] on span at bounding box center [448, 97] width 7 height 9
click at [448, 100] on span at bounding box center [448, 97] width 7 height 9
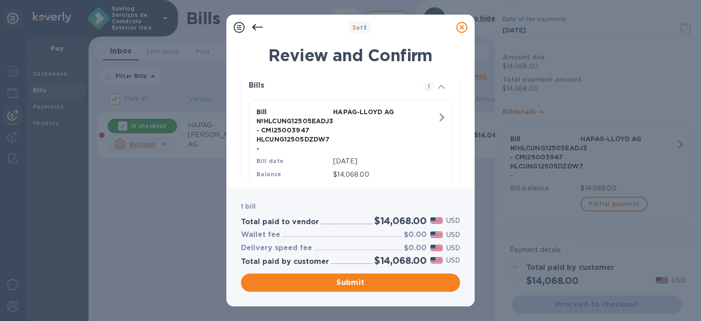
scroll to position [202, 0]
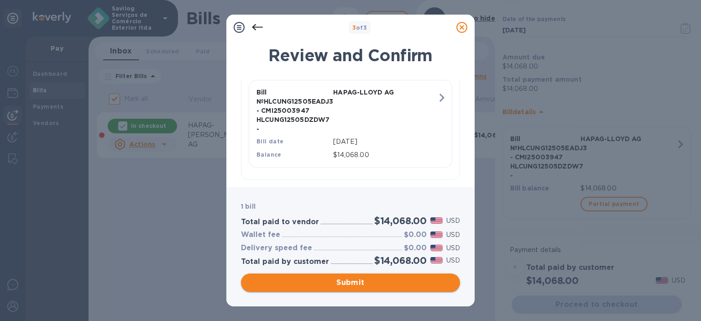
click at [355, 284] on span "Submit" at bounding box center [350, 282] width 204 height 11
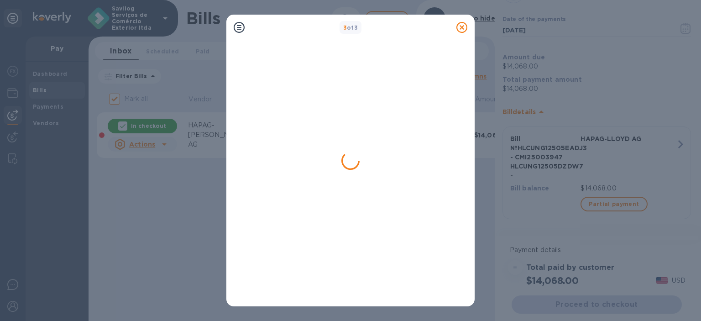
checkbox input "false"
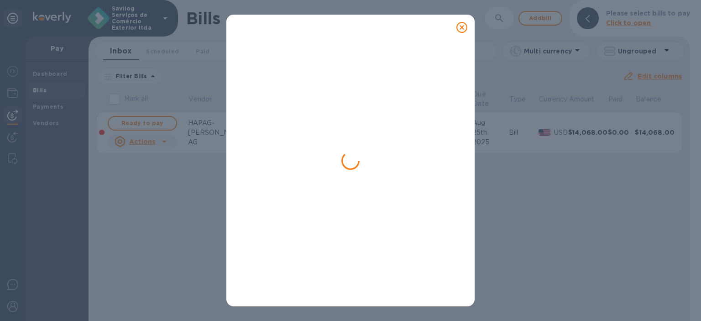
click at [314, 135] on div at bounding box center [350, 172] width 219 height 253
click at [370, 168] on div at bounding box center [350, 172] width 219 height 253
click at [464, 27] on icon at bounding box center [461, 27] width 11 height 11
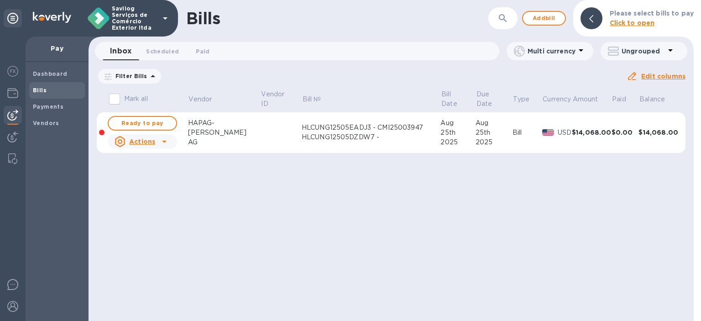
click at [160, 140] on icon at bounding box center [164, 141] width 11 height 11
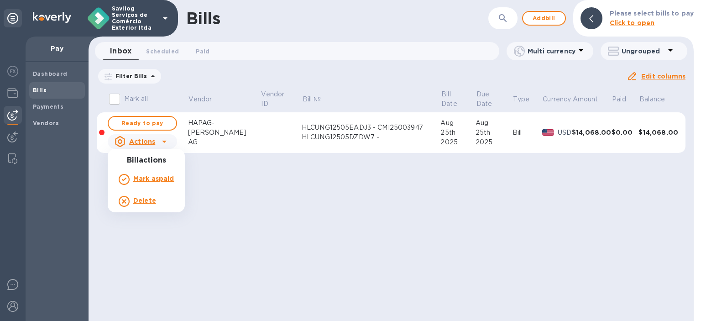
click at [154, 203] on b "Delete" at bounding box center [144, 200] width 23 height 7
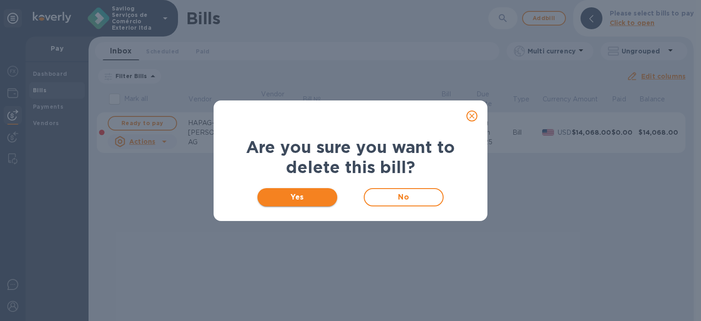
click at [309, 199] on span "Yes" at bounding box center [297, 197] width 65 height 11
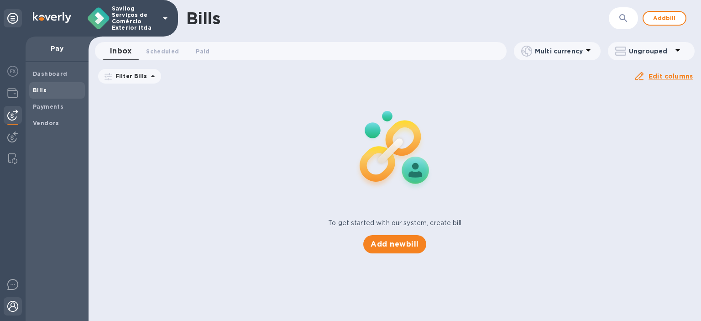
click at [17, 314] on div at bounding box center [13, 307] width 18 height 20
